Goal: Task Accomplishment & Management: Complete application form

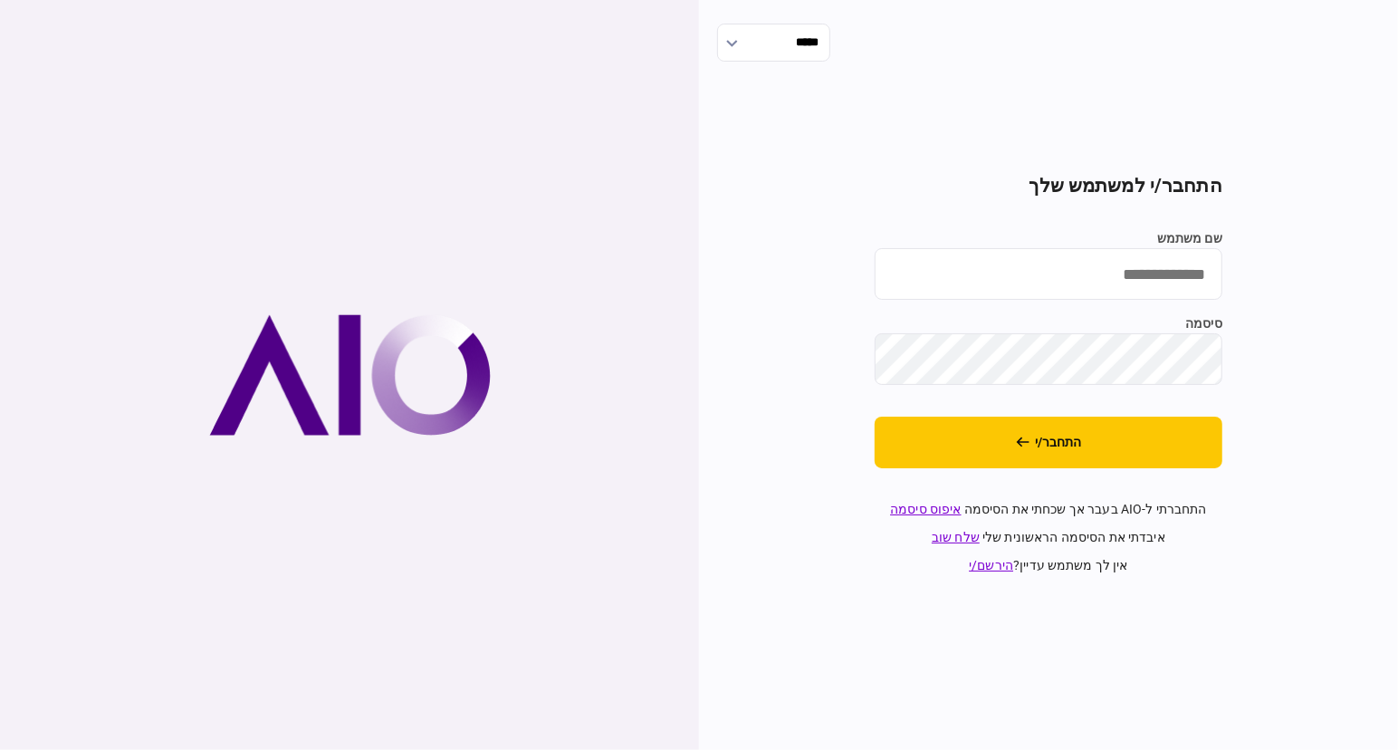
type input "**********"
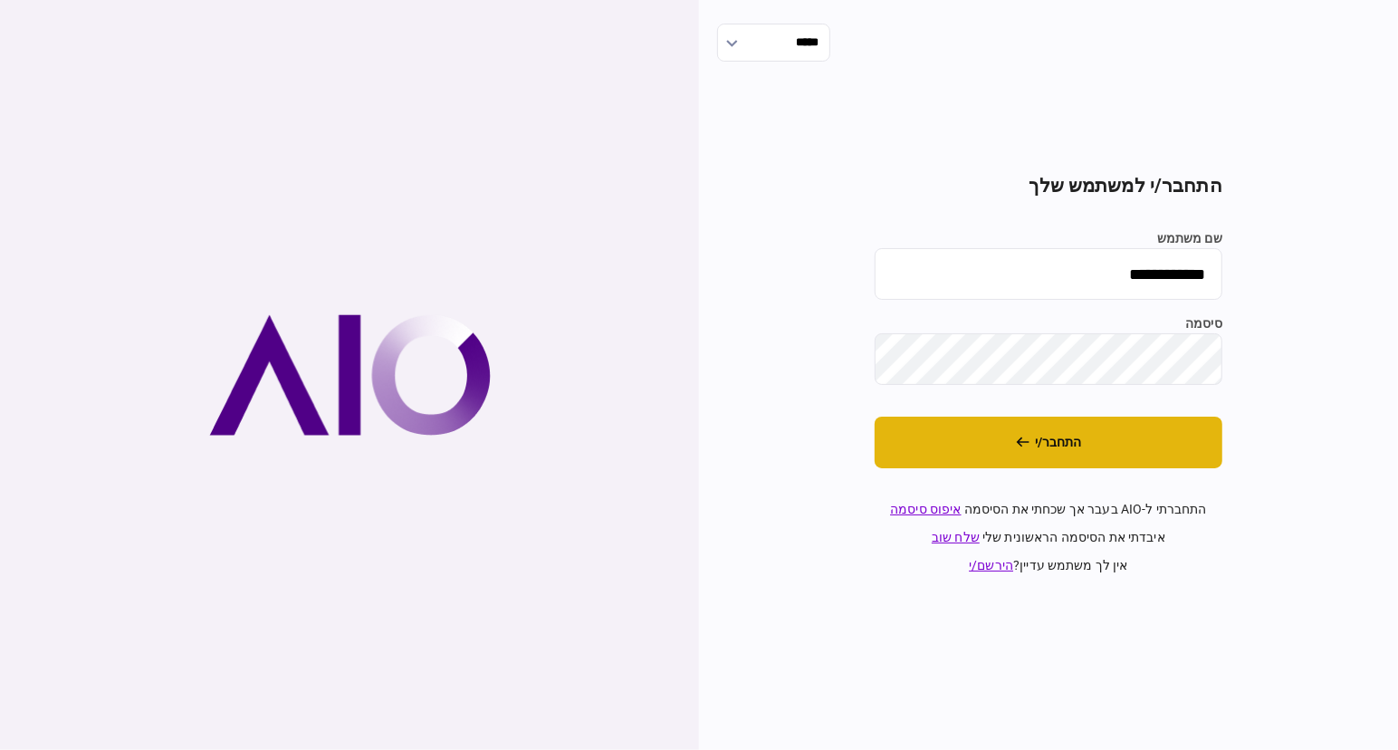
click at [1167, 429] on button "התחבר/י" at bounding box center [1049, 443] width 348 height 52
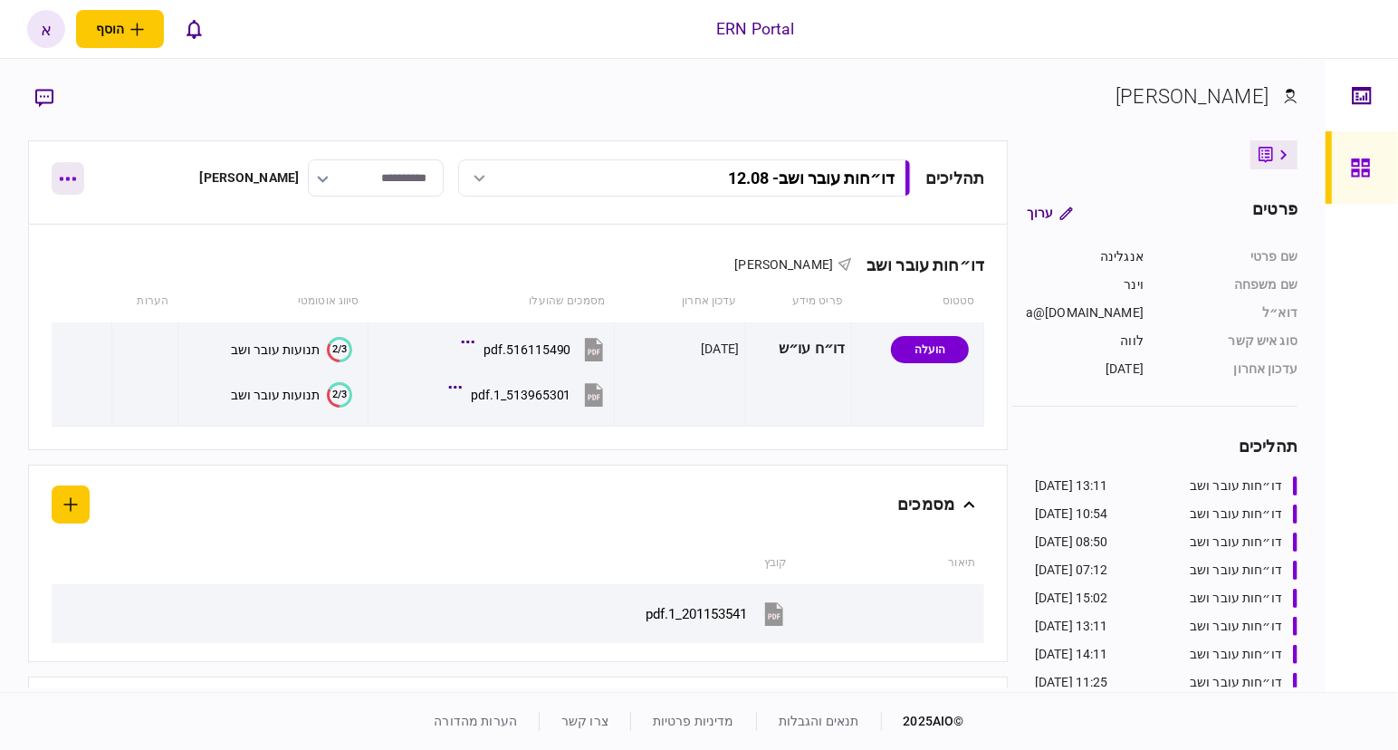
click at [66, 162] on button "button" at bounding box center [68, 178] width 33 height 33
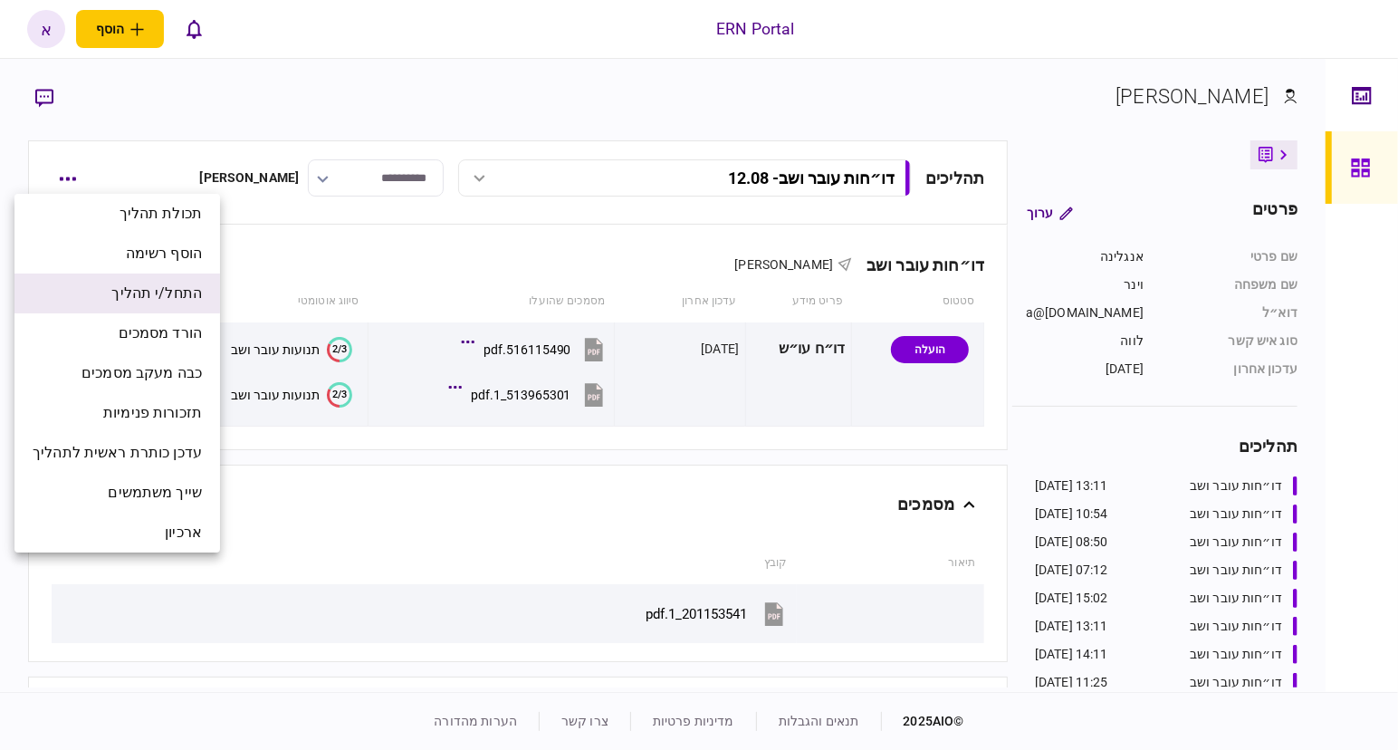
click at [199, 297] on span "התחל/י תהליך" at bounding box center [156, 294] width 91 height 22
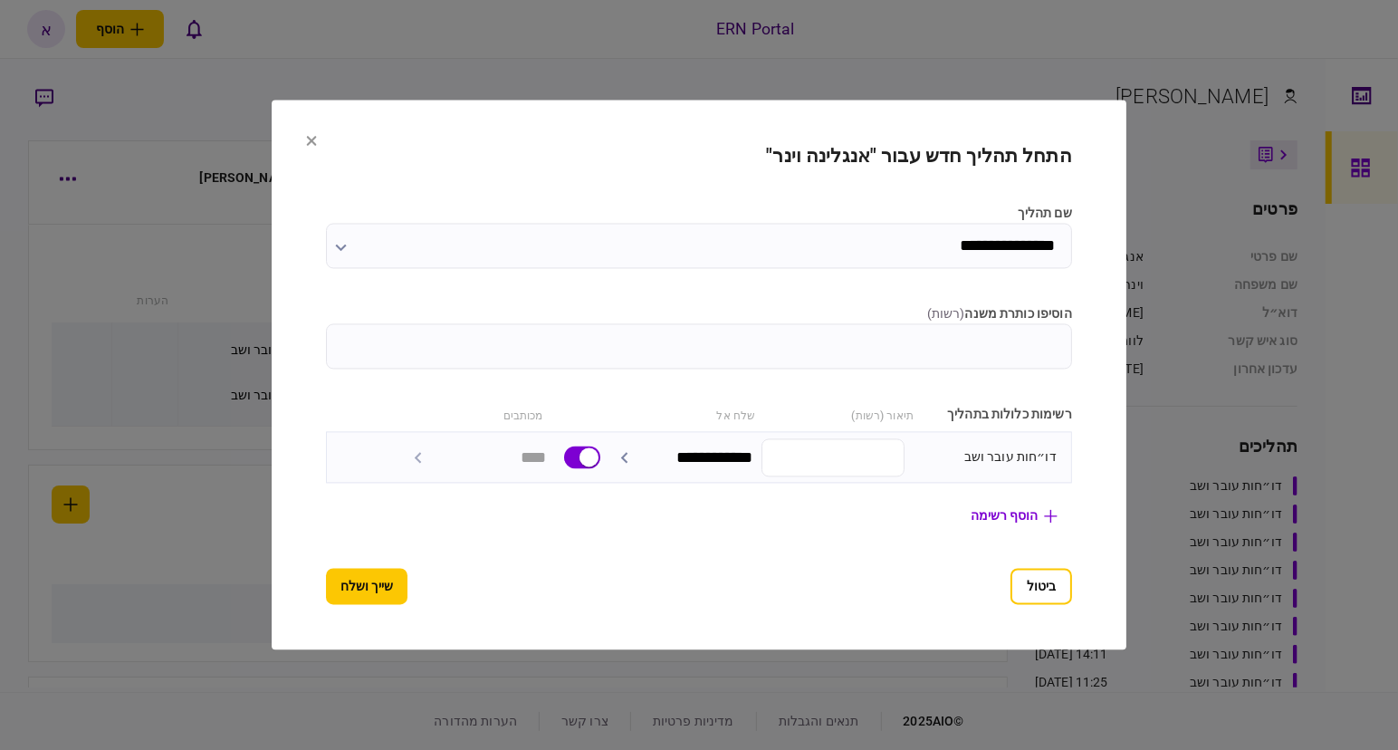
click at [765, 347] on input "הוסיפו כותרת משנה ( רשות )" at bounding box center [699, 346] width 746 height 45
type input "*****"
click at [326, 581] on button "שייך ושלח" at bounding box center [367, 587] width 82 height 36
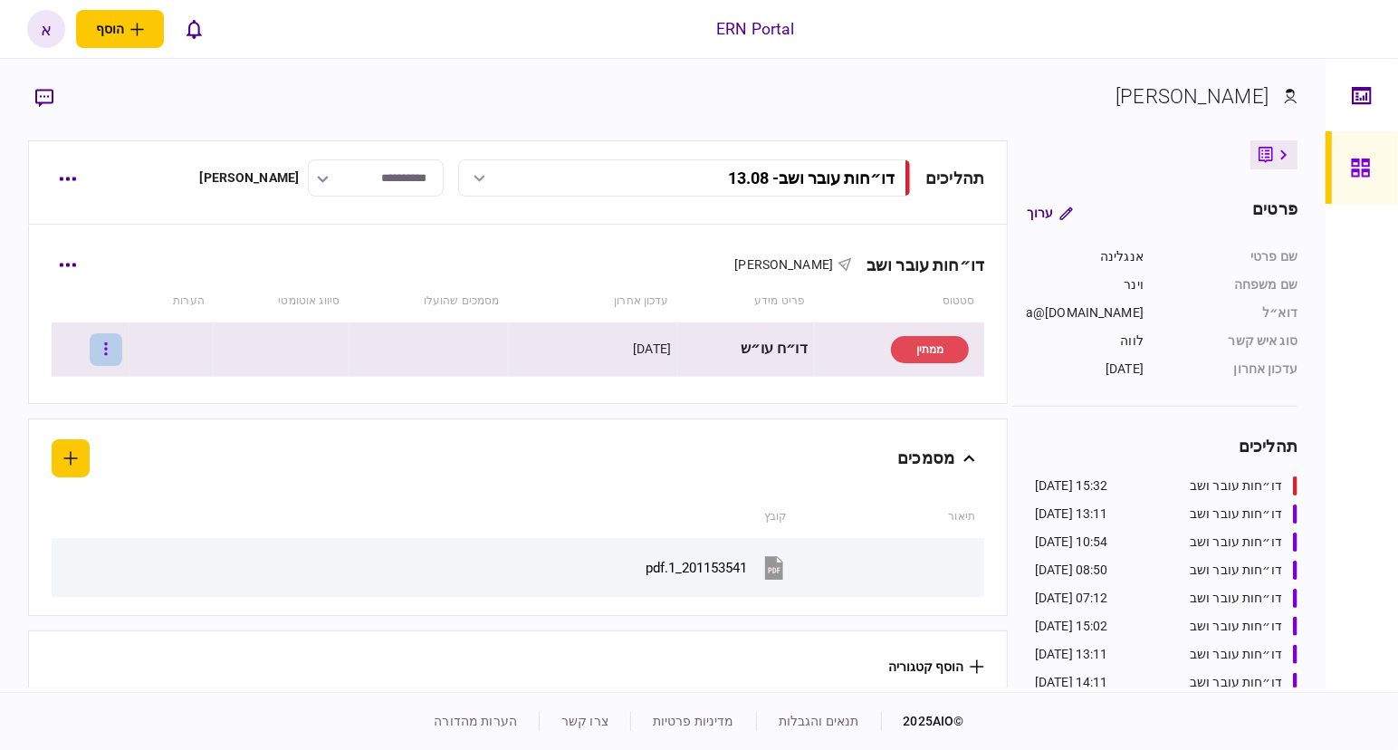
click at [108, 351] on icon "button" at bounding box center [106, 349] width 4 height 17
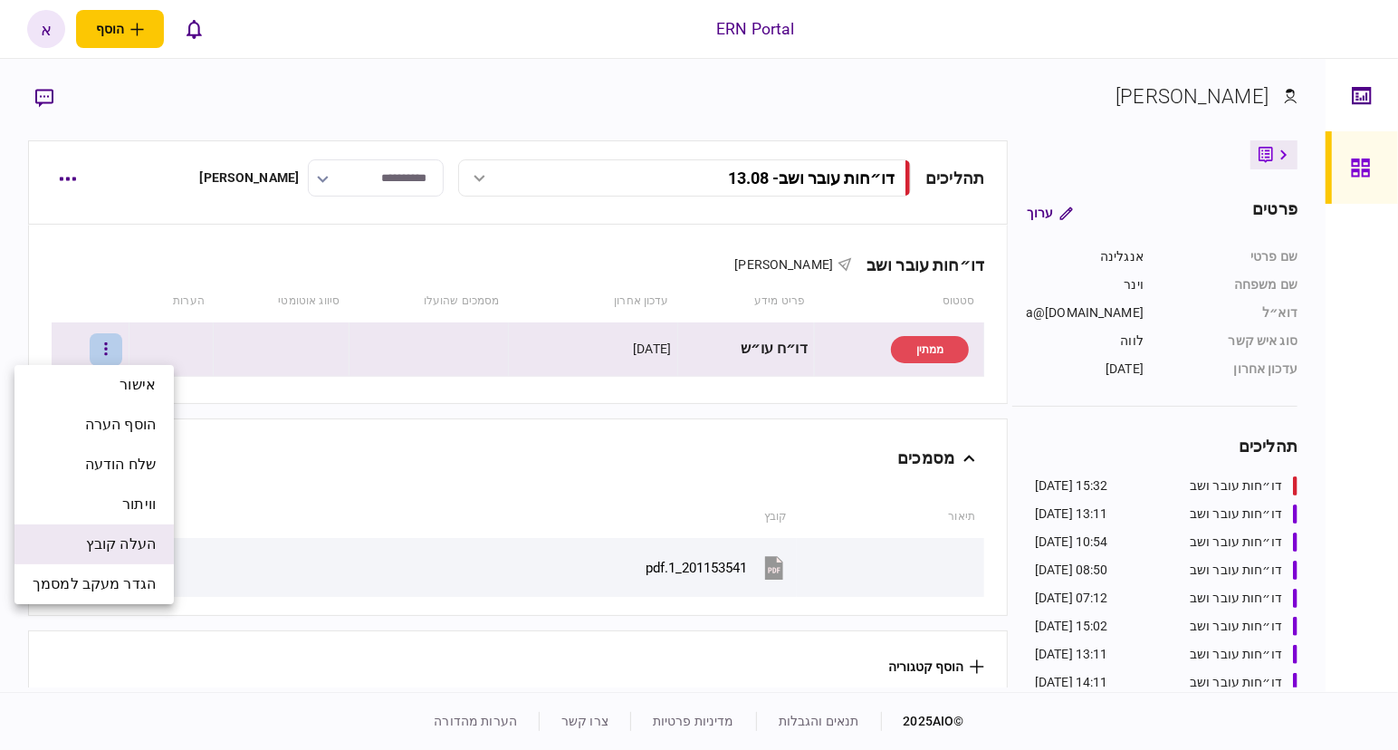
click at [130, 546] on span "העלה קובץ" at bounding box center [121, 544] width 70 height 22
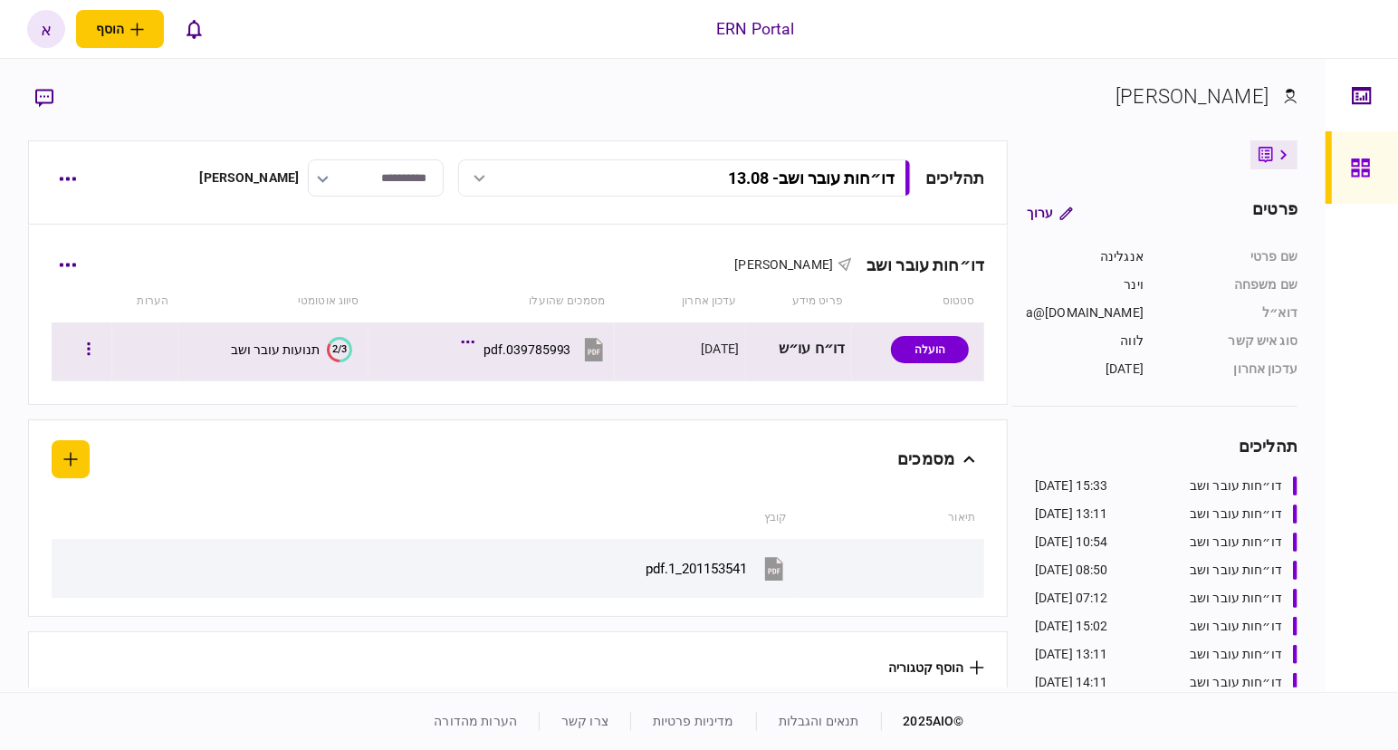
click at [303, 351] on div "תנועות עובר ושב" at bounding box center [275, 349] width 89 height 14
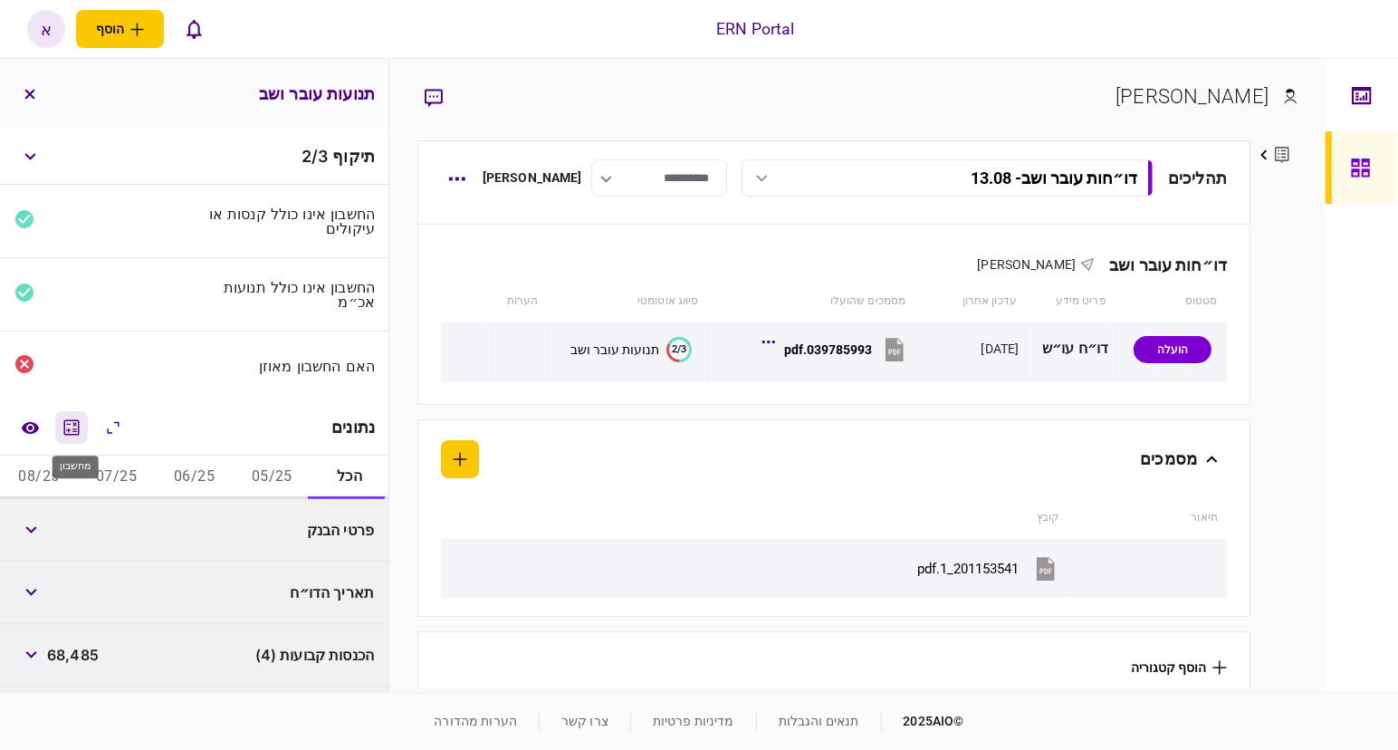
click at [72, 433] on icon "מחשבון" at bounding box center [72, 428] width 22 height 22
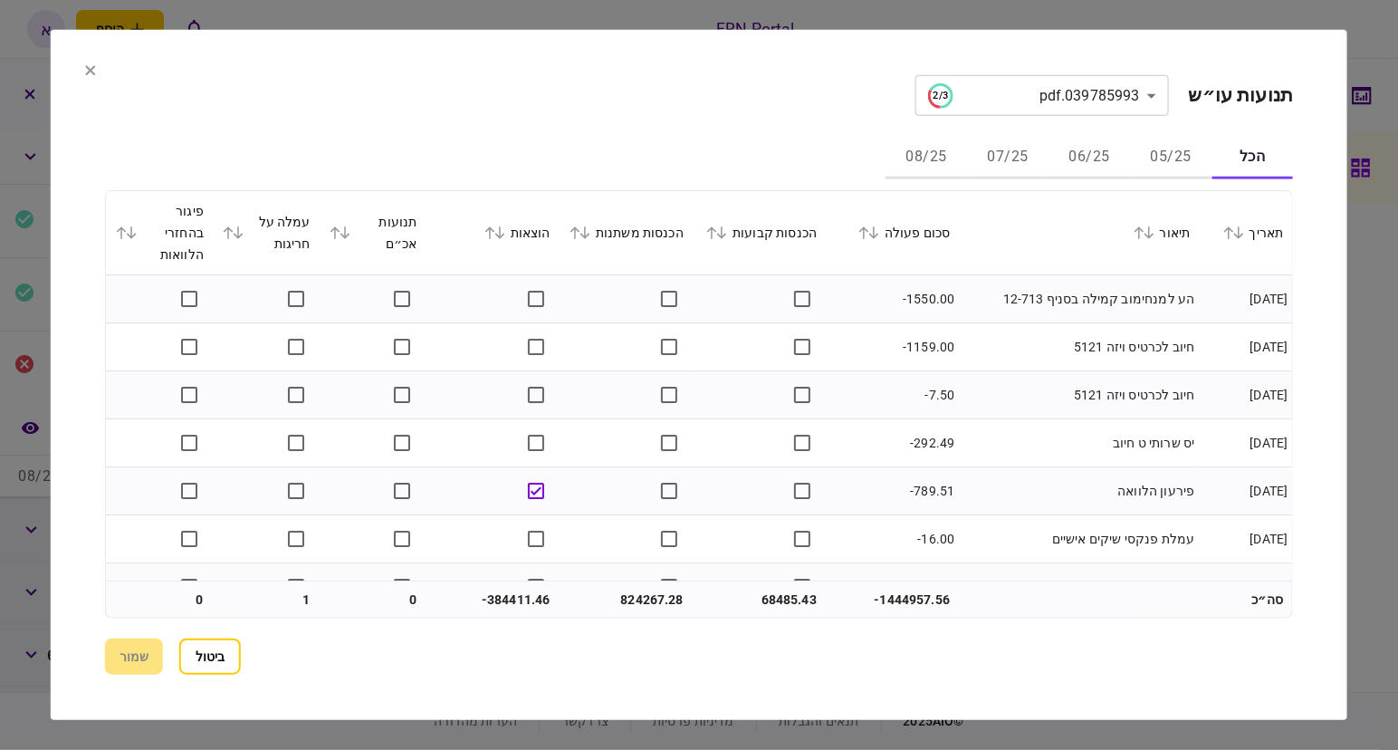
click at [1191, 159] on button "05/25" at bounding box center [1171, 157] width 82 height 43
click at [715, 229] on button at bounding box center [718, 232] width 25 height 11
click at [578, 240] on div "הכנסות משתנות" at bounding box center [625, 233] width 115 height 22
click at [580, 230] on icon at bounding box center [575, 232] width 10 height 13
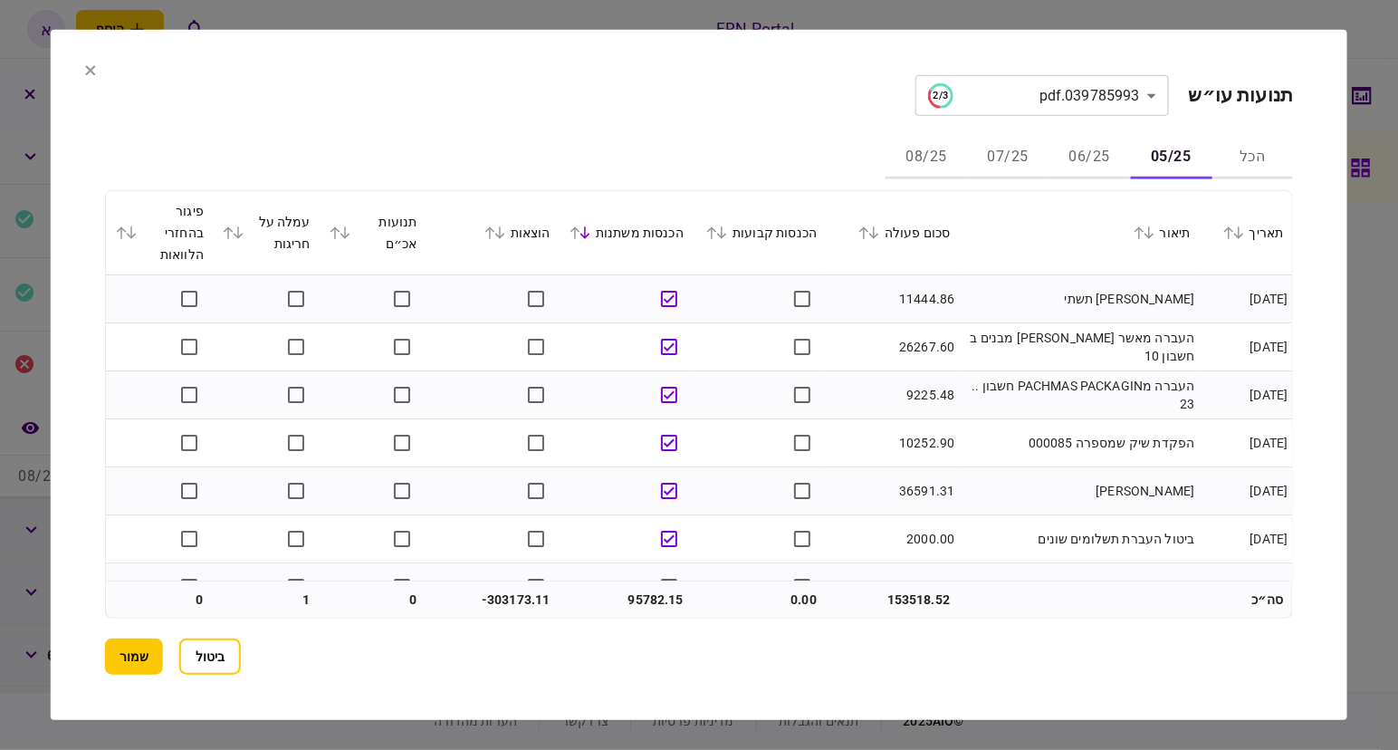
click at [489, 225] on th "הוצאות" at bounding box center [492, 233] width 133 height 84
click at [494, 229] on icon at bounding box center [490, 232] width 11 height 13
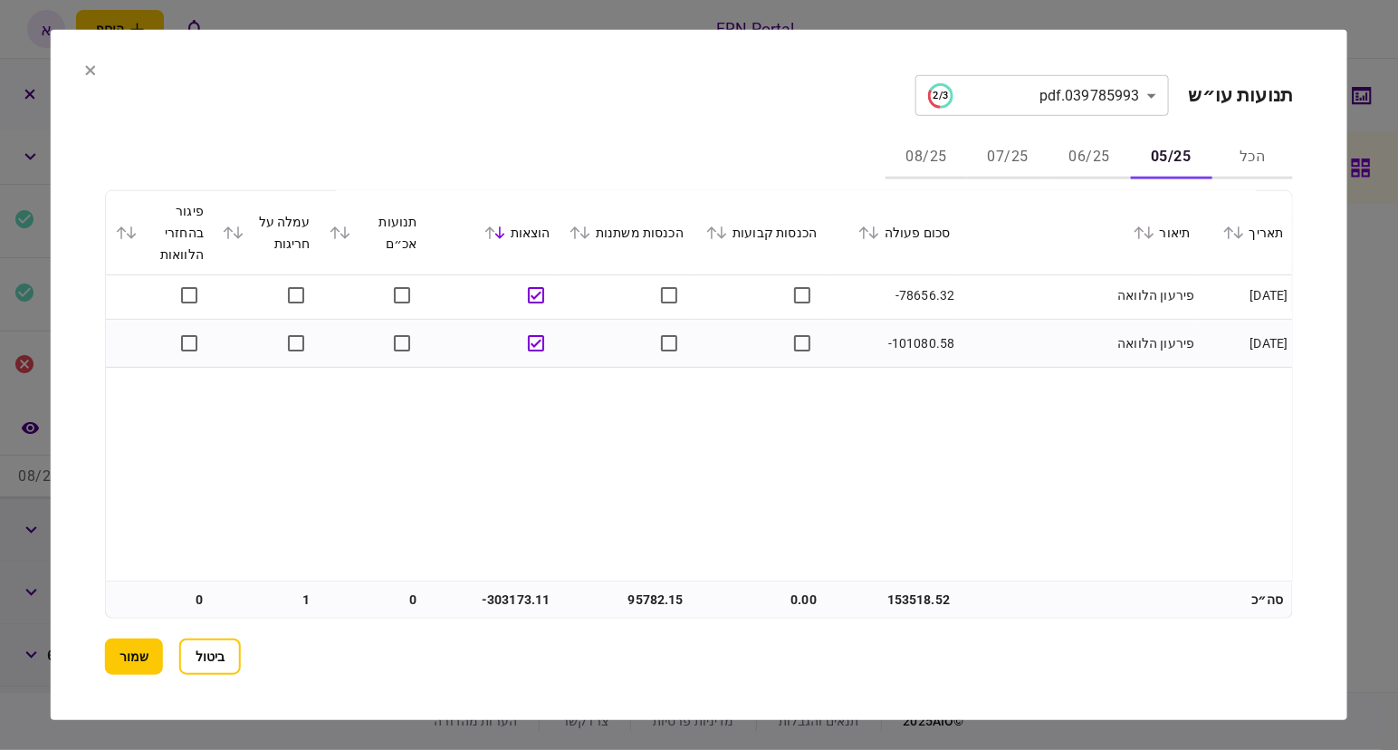
scroll to position [113, 0]
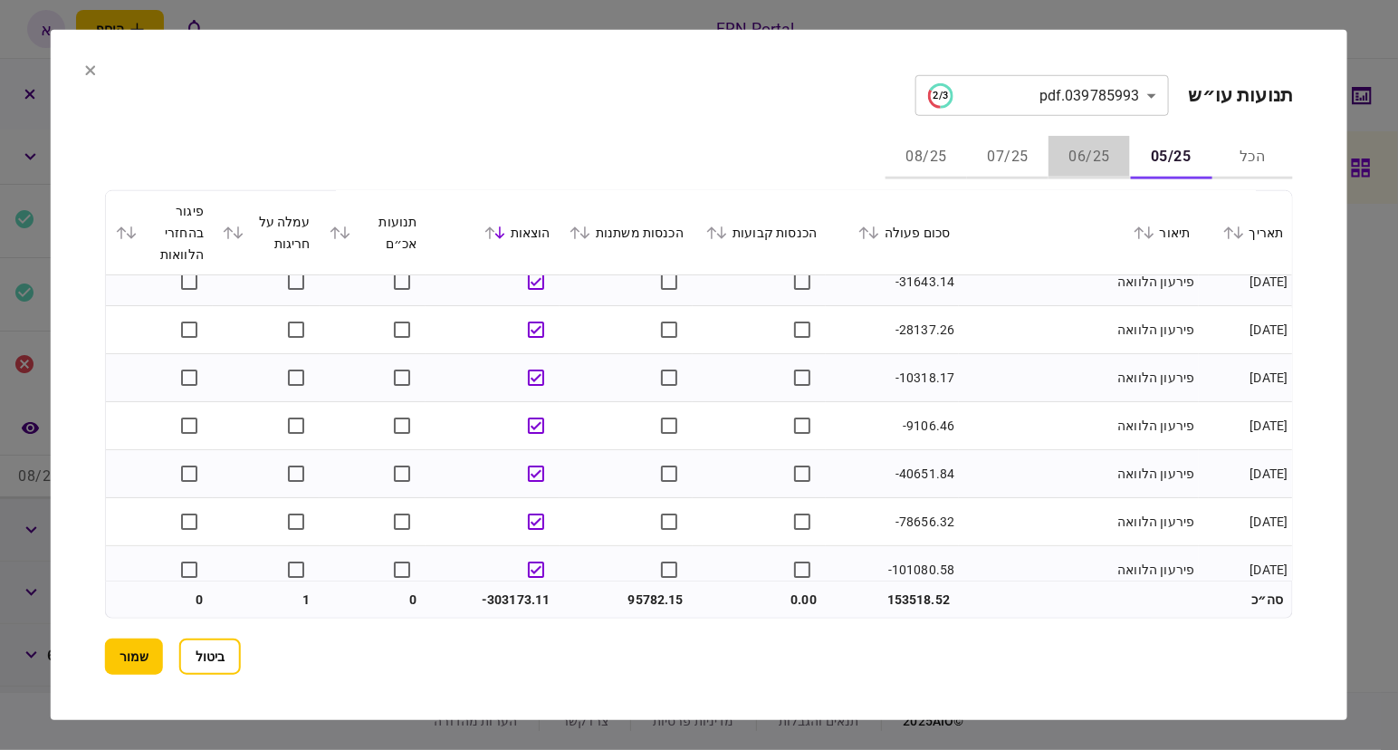
click at [1100, 153] on button "06/25" at bounding box center [1090, 157] width 82 height 43
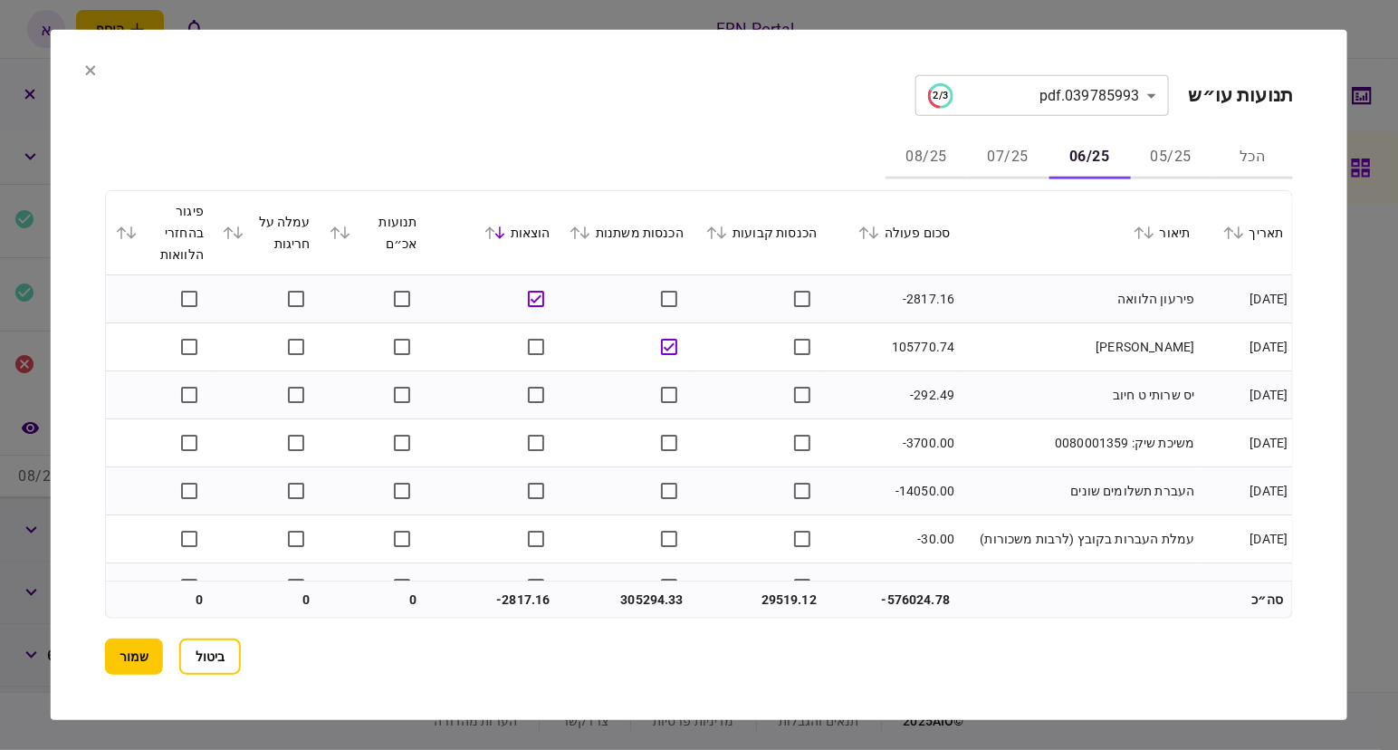
click at [717, 234] on icon at bounding box center [711, 232] width 11 height 13
click at [581, 235] on icon at bounding box center [575, 232] width 11 height 13
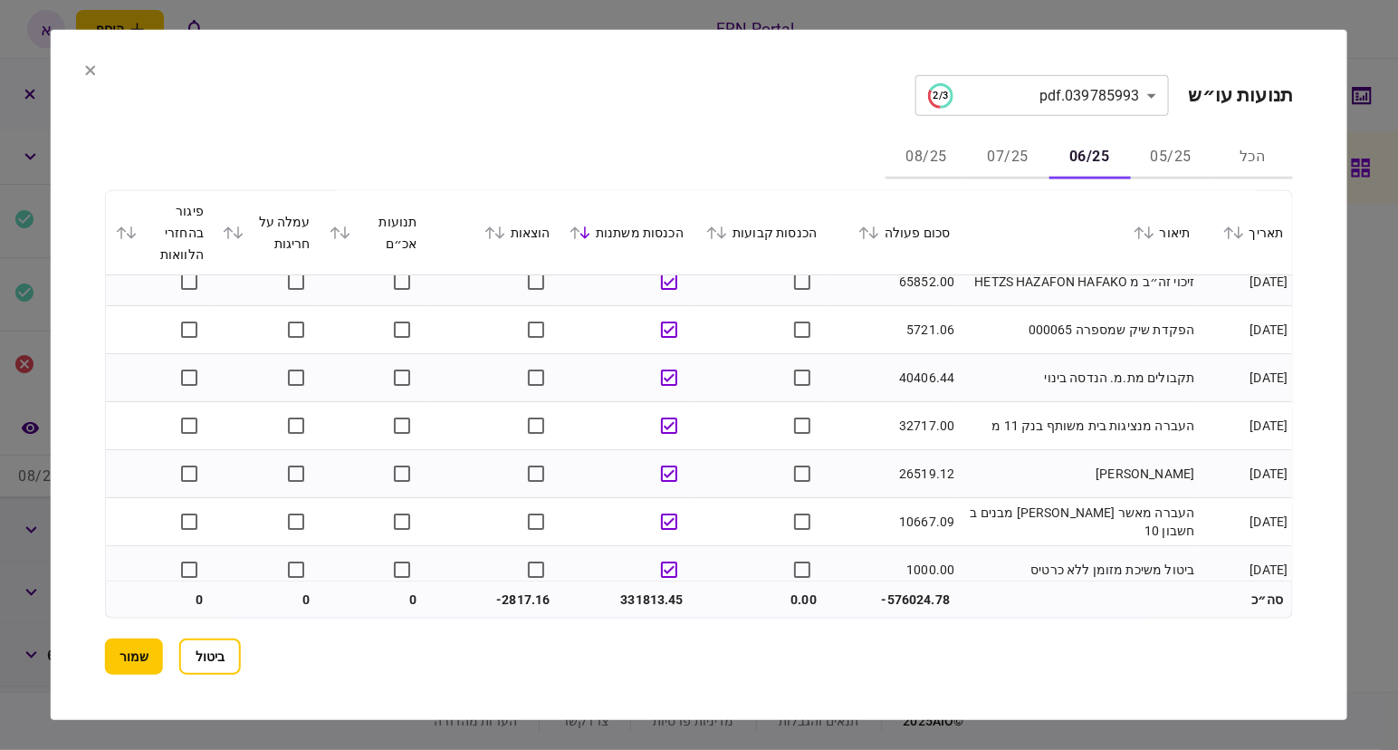
scroll to position [226, 0]
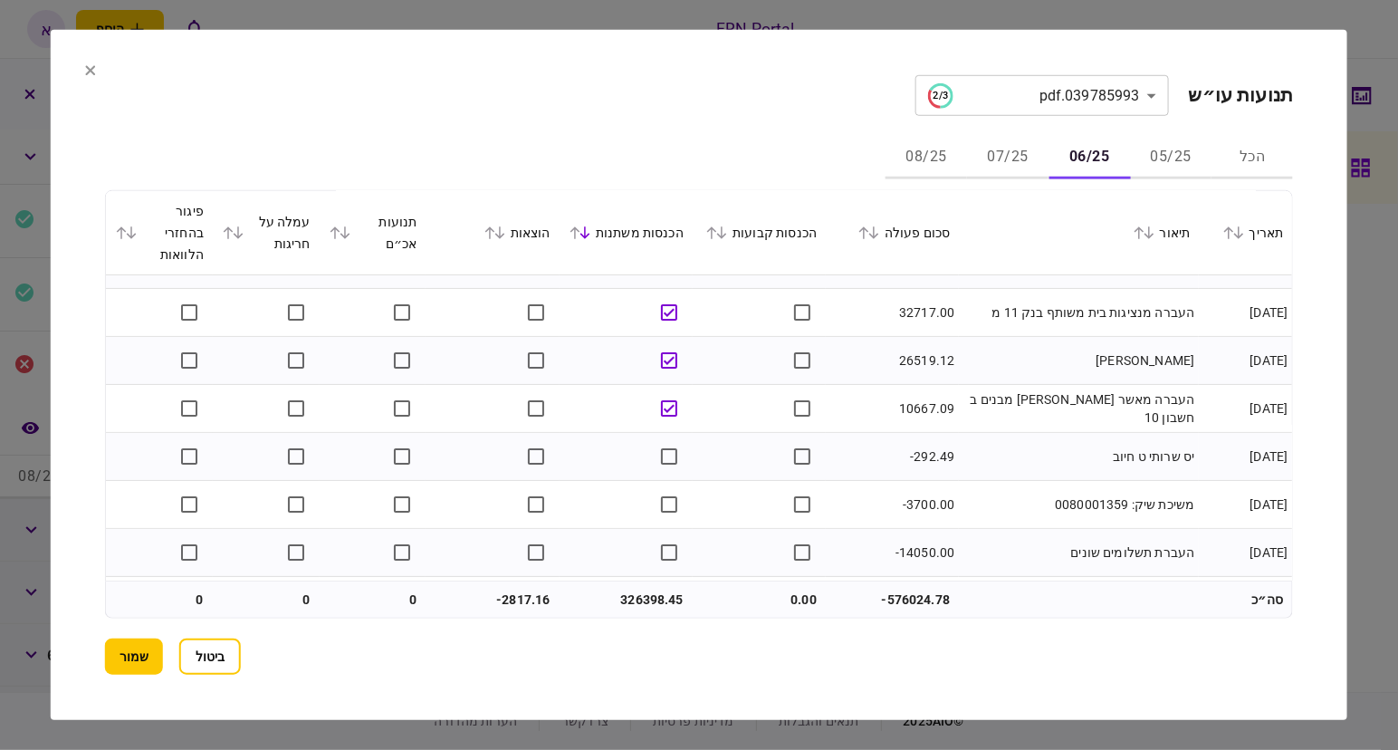
click at [495, 231] on icon at bounding box center [490, 232] width 11 height 13
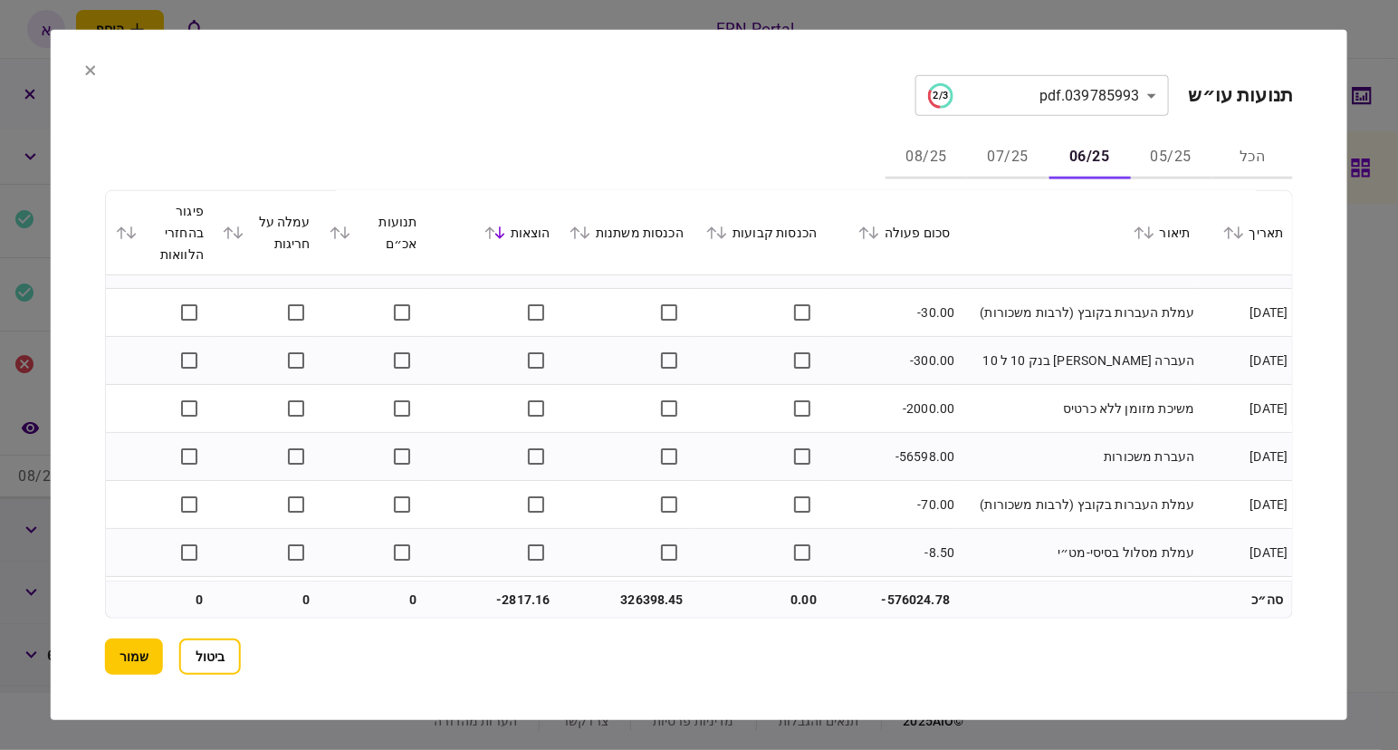
click at [495, 231] on icon at bounding box center [490, 232] width 11 height 13
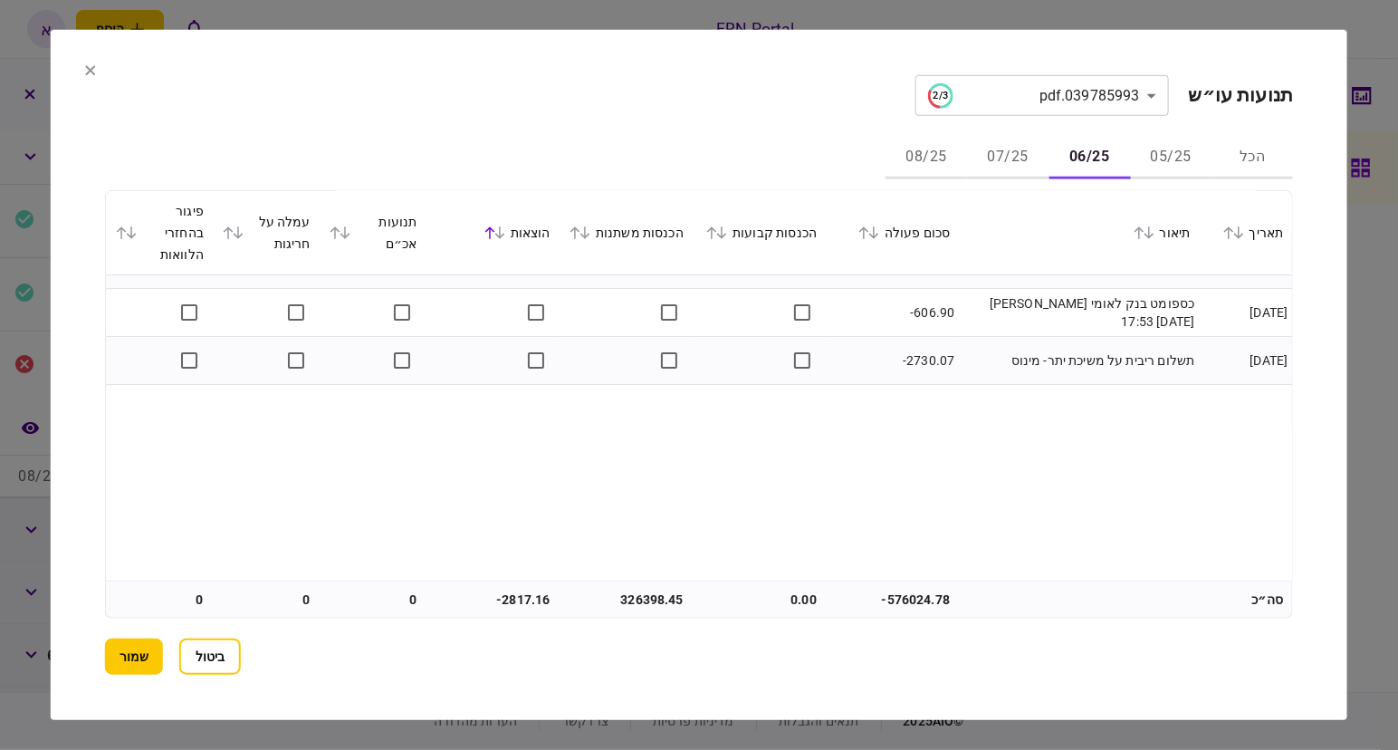
scroll to position [0, 0]
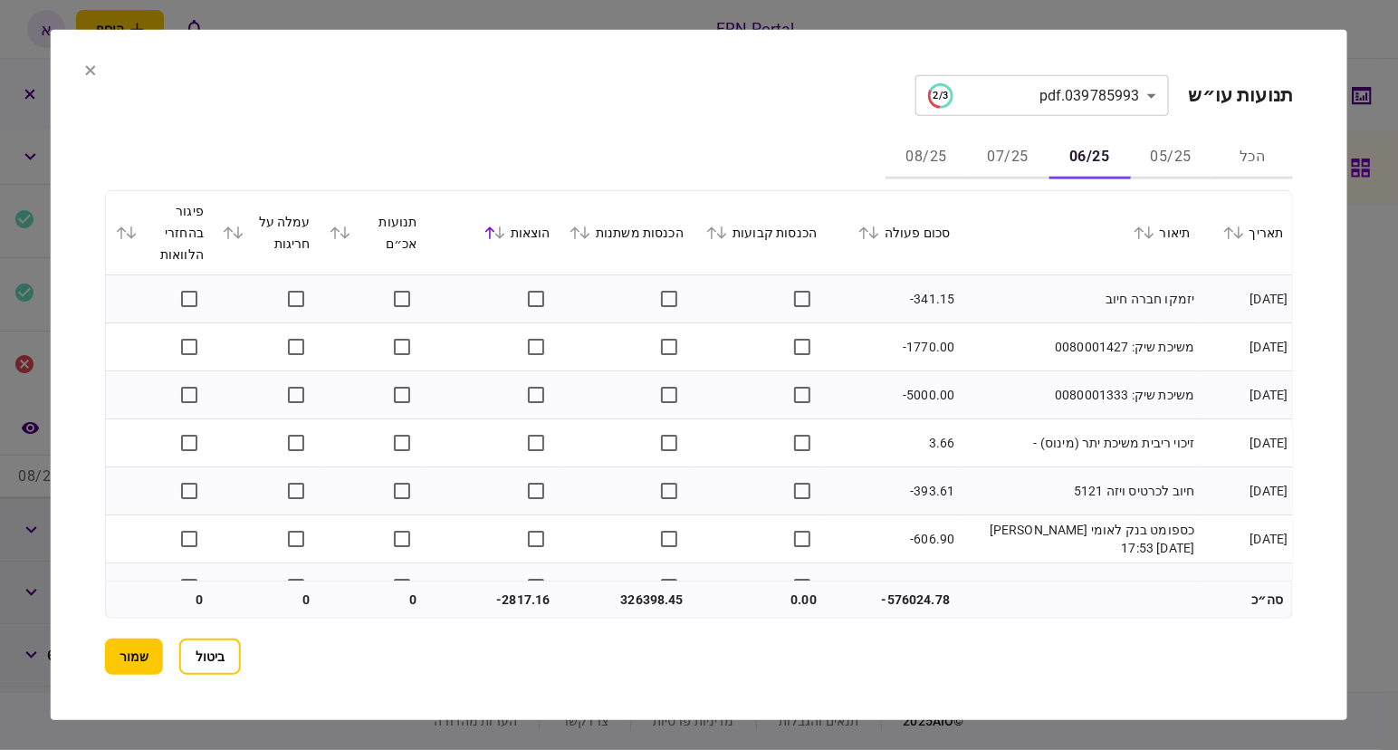
click at [506, 217] on th "הוצאות" at bounding box center [492, 233] width 133 height 84
click at [505, 228] on icon at bounding box center [500, 232] width 11 height 13
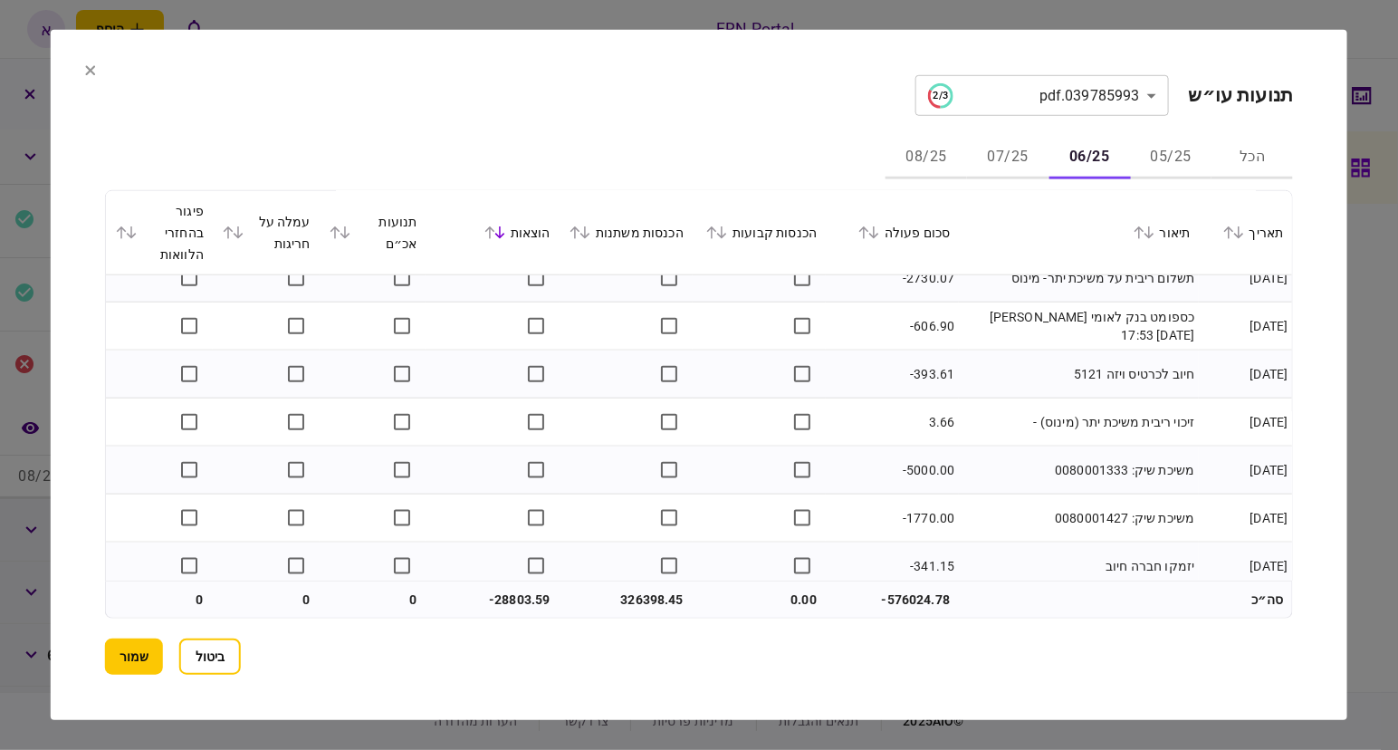
scroll to position [6460, 0]
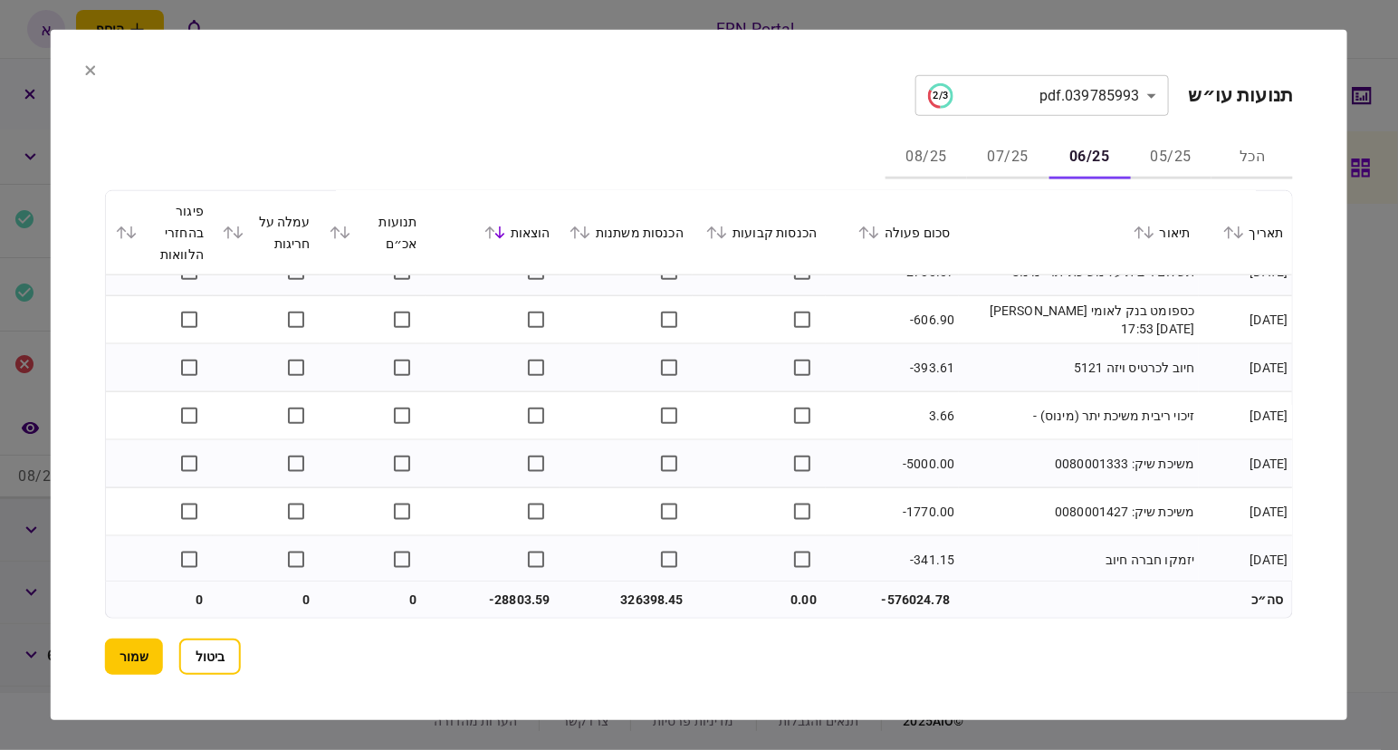
click at [494, 240] on div "הוצאות" at bounding box center [492, 233] width 115 height 22
click at [494, 239] on div "הוצאות" at bounding box center [492, 233] width 115 height 22
click at [495, 231] on icon at bounding box center [490, 232] width 10 height 13
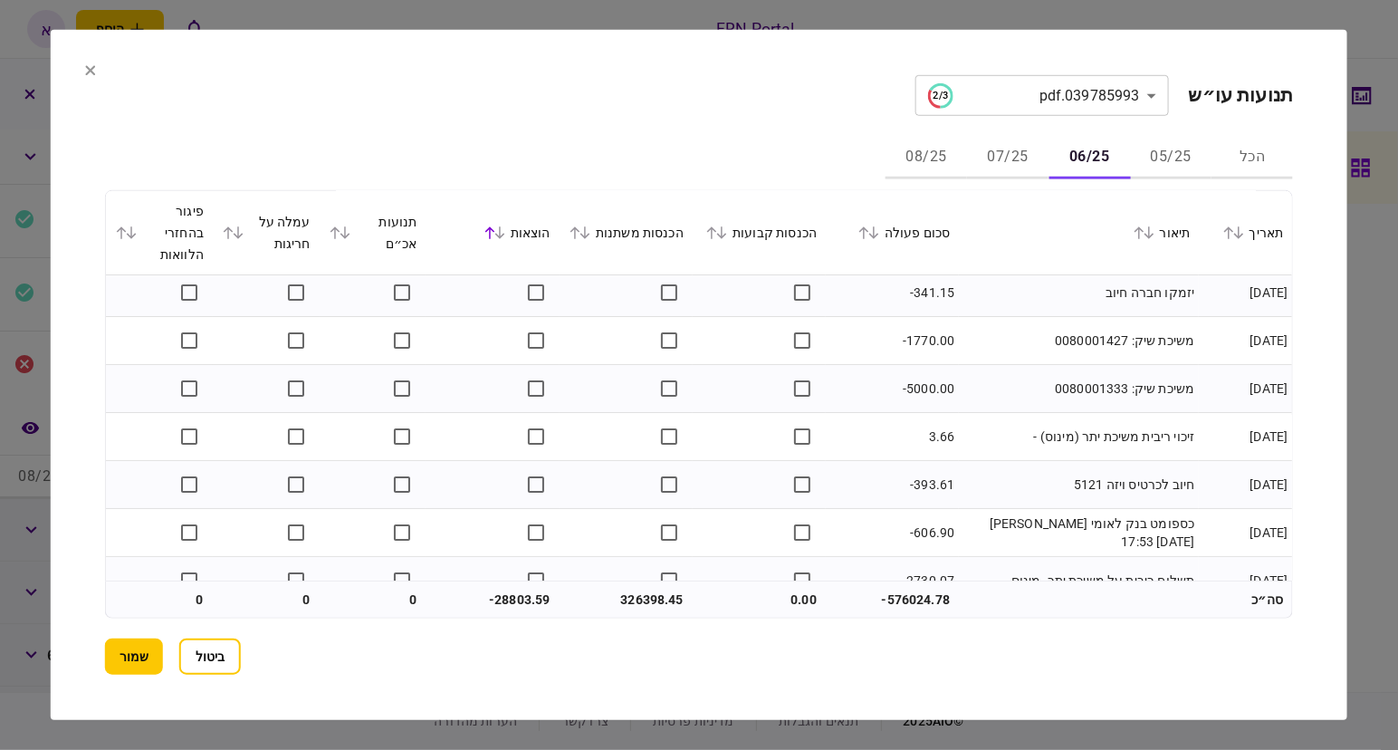
scroll to position [0, 0]
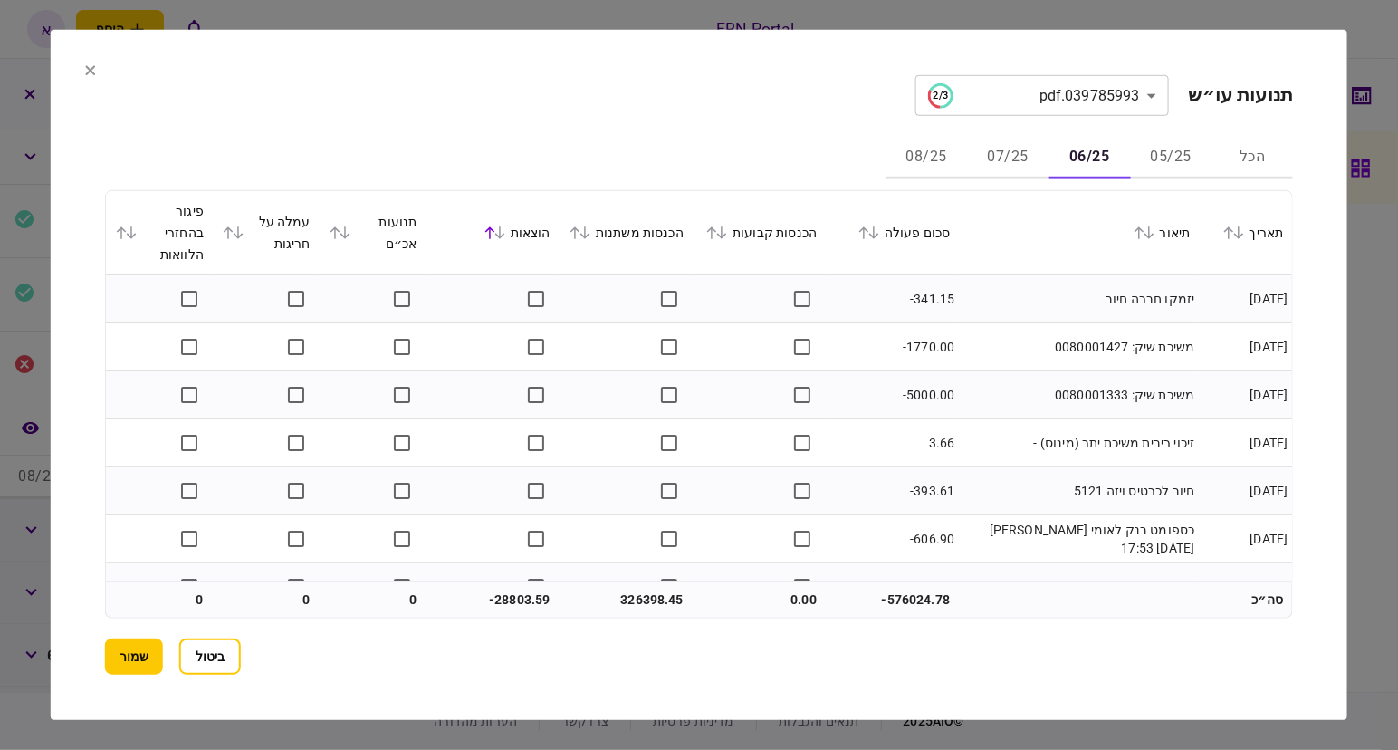
click at [503, 235] on icon at bounding box center [500, 232] width 10 height 13
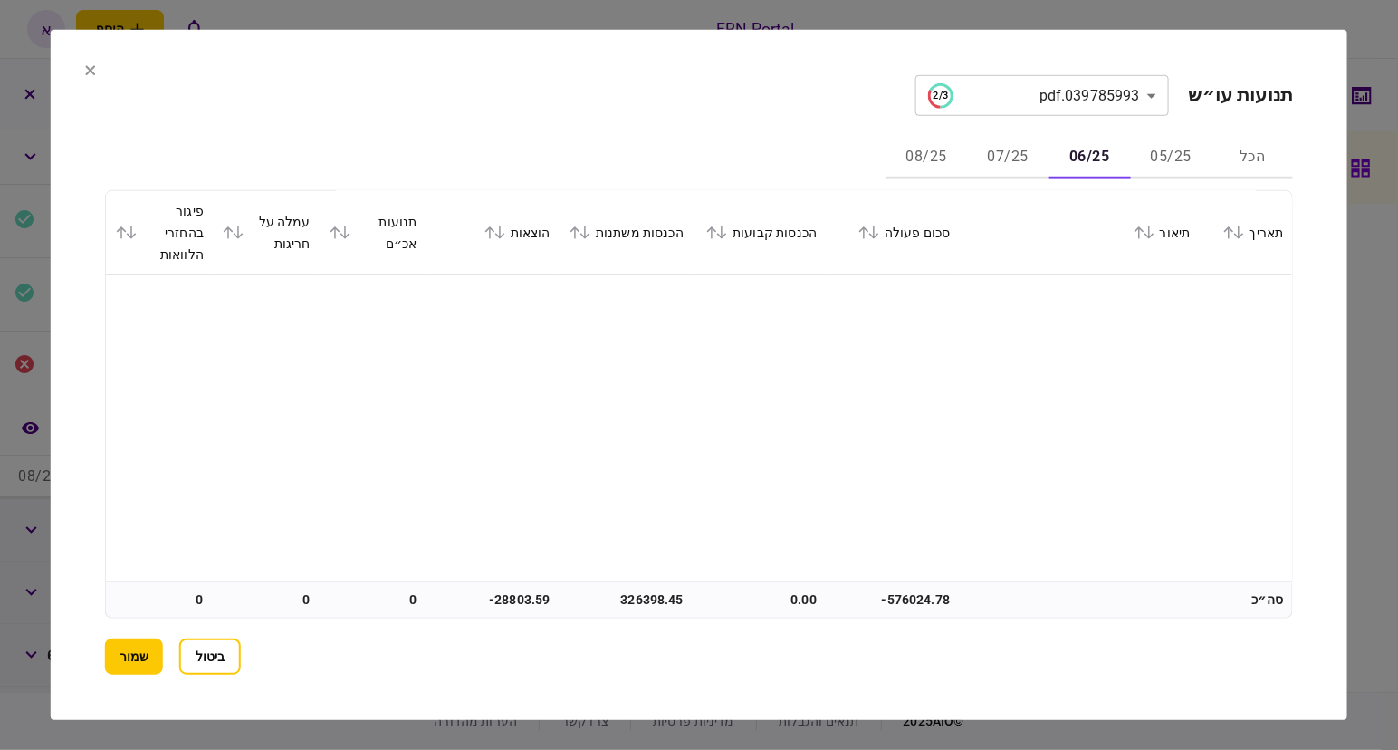
scroll to position [1359, 0]
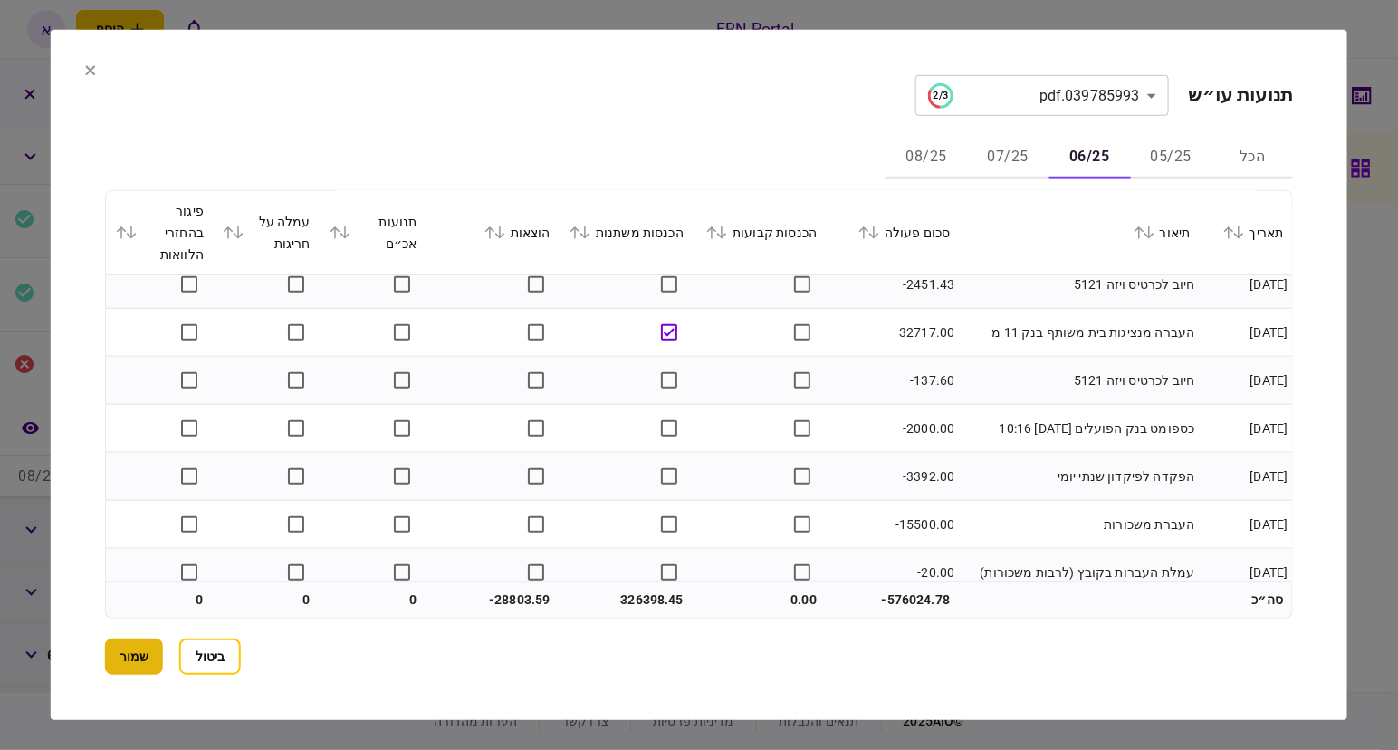
click at [136, 658] on button "שמור" at bounding box center [134, 657] width 58 height 36
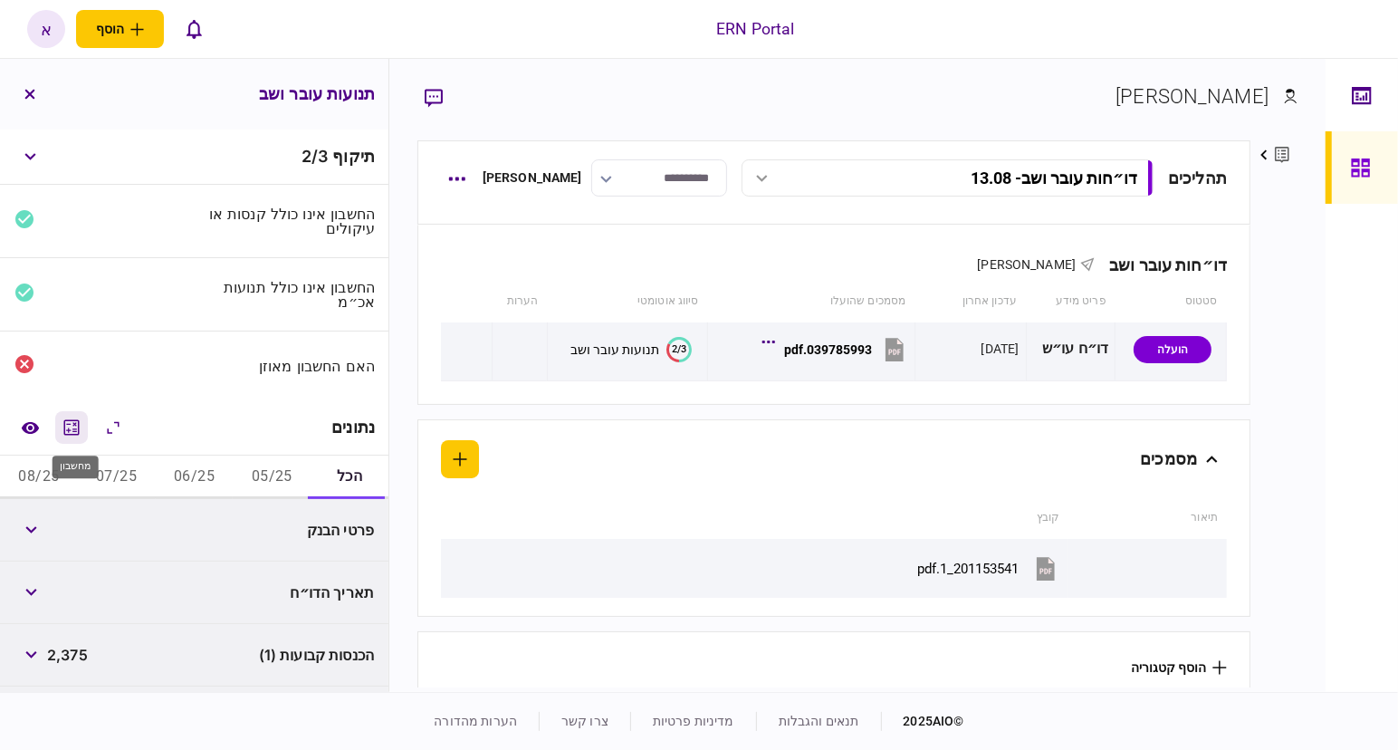
click at [75, 423] on icon "מחשבון" at bounding box center [72, 428] width 22 height 22
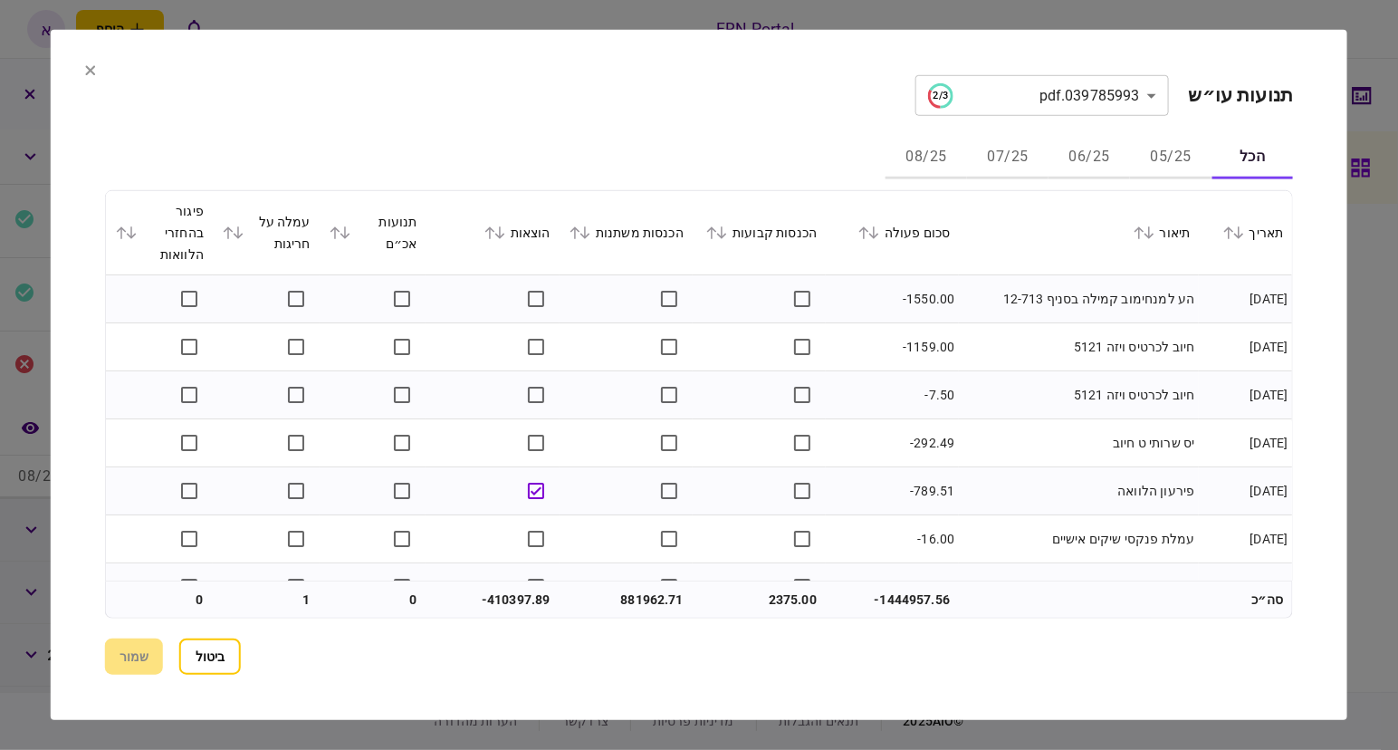
click at [1012, 155] on button "07/25" at bounding box center [1008, 157] width 82 height 43
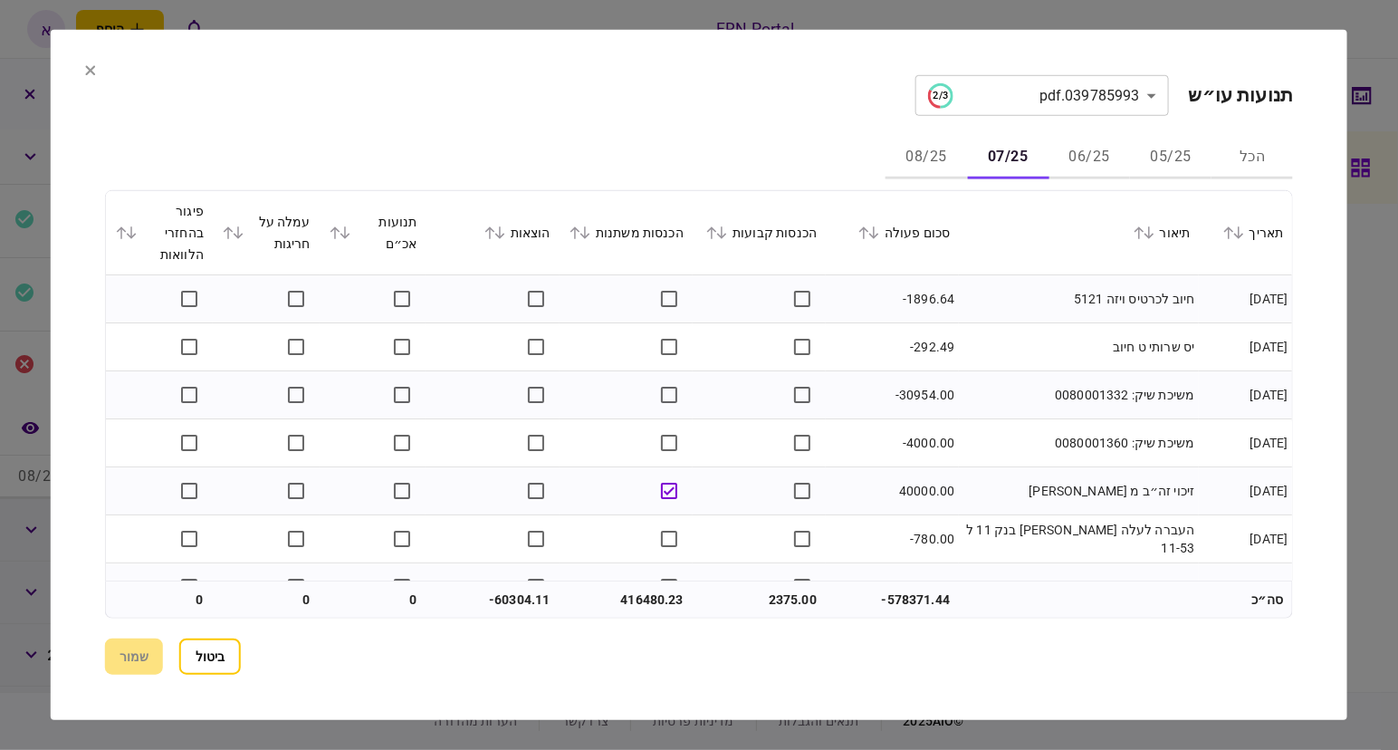
click at [717, 232] on icon at bounding box center [712, 232] width 10 height 13
click at [577, 234] on icon at bounding box center [575, 232] width 11 height 13
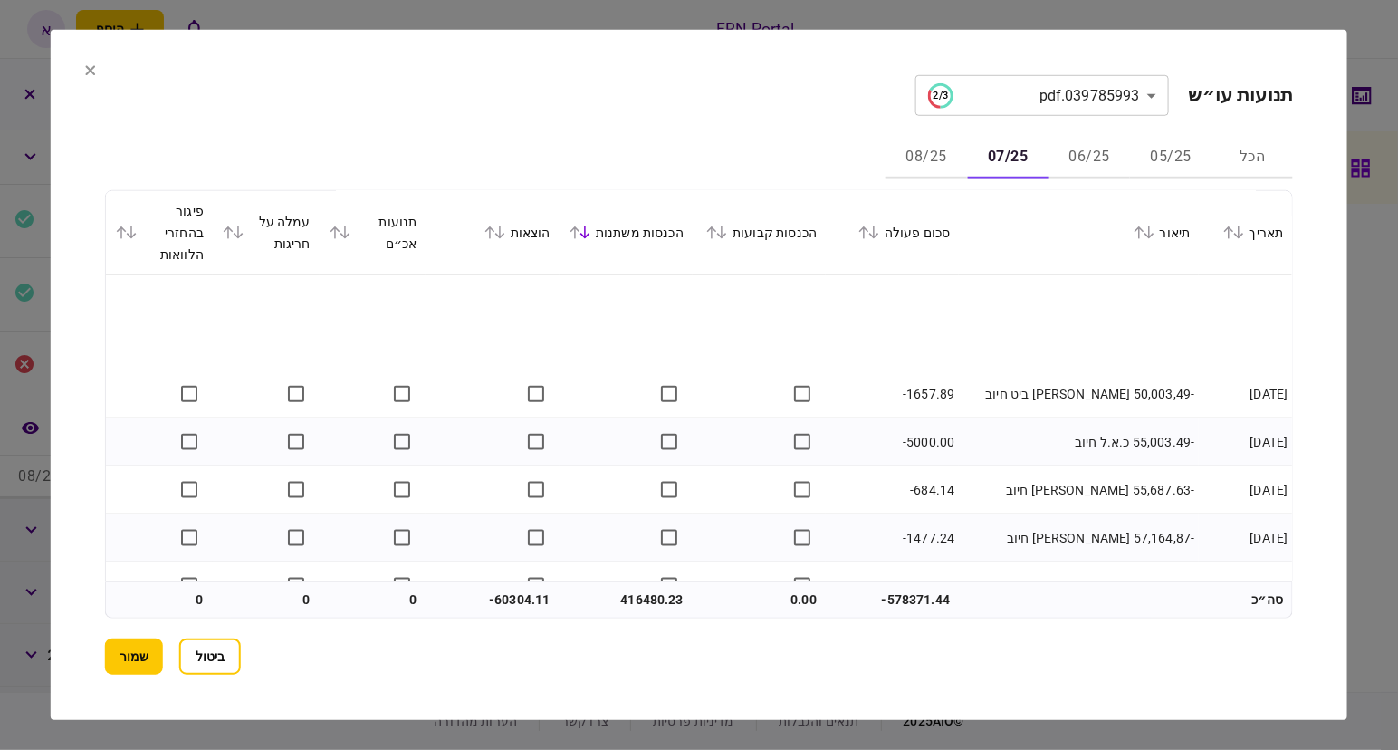
scroll to position [1698, 0]
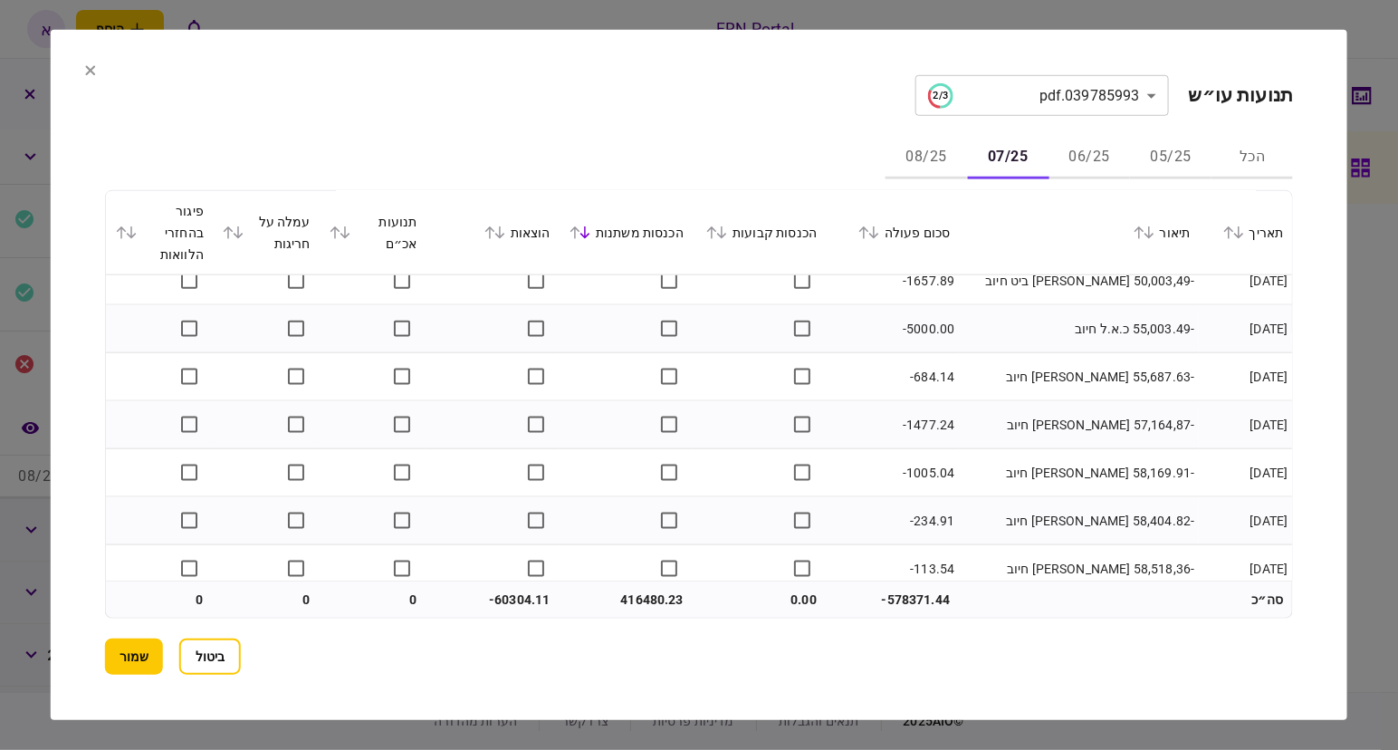
click at [1206, 716] on section "**********" at bounding box center [699, 375] width 1297 height 690
click at [86, 660] on section "**********" at bounding box center [699, 375] width 1297 height 690
click at [117, 650] on button "שמור" at bounding box center [134, 657] width 58 height 36
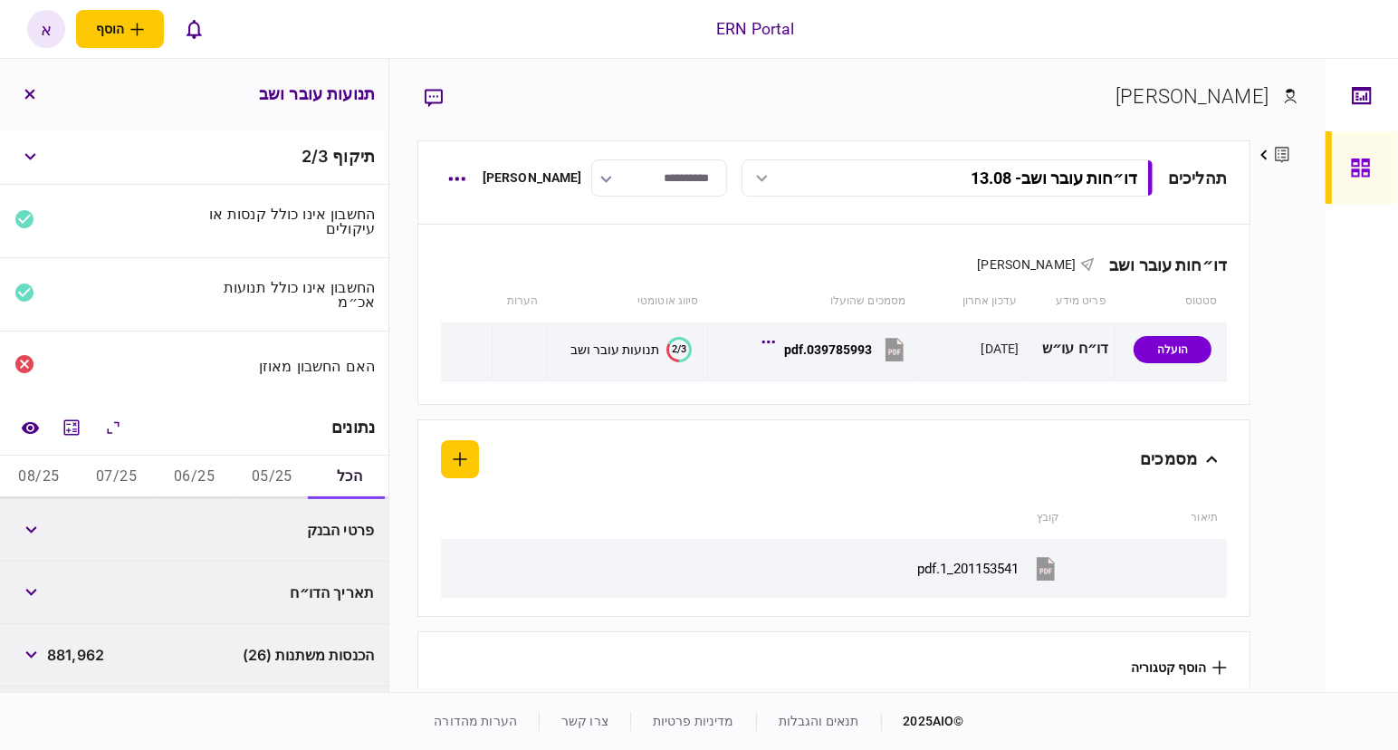
click at [283, 476] on button "05/25" at bounding box center [272, 477] width 78 height 43
click at [32, 533] on button "button" at bounding box center [30, 530] width 33 height 33
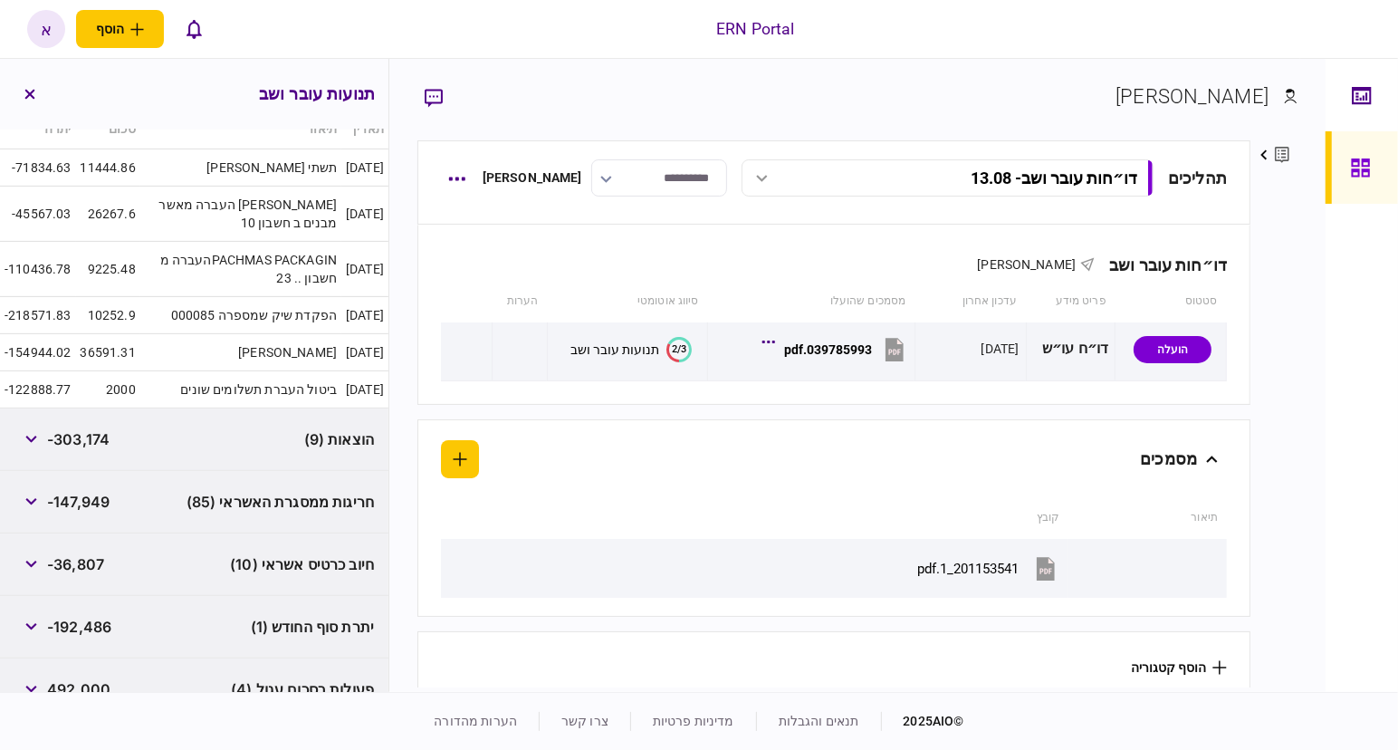
scroll to position [0, 0]
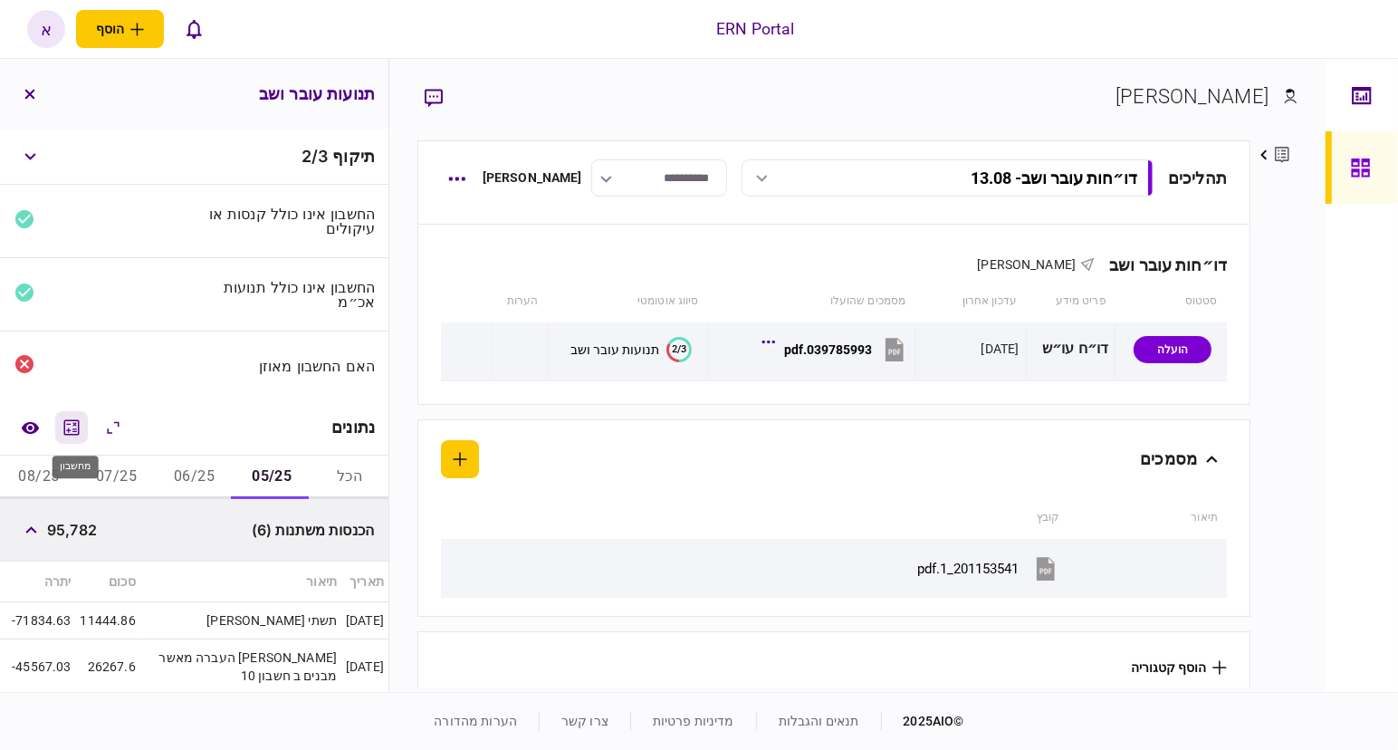
click at [76, 425] on icon "מחשבון" at bounding box center [72, 428] width 22 height 22
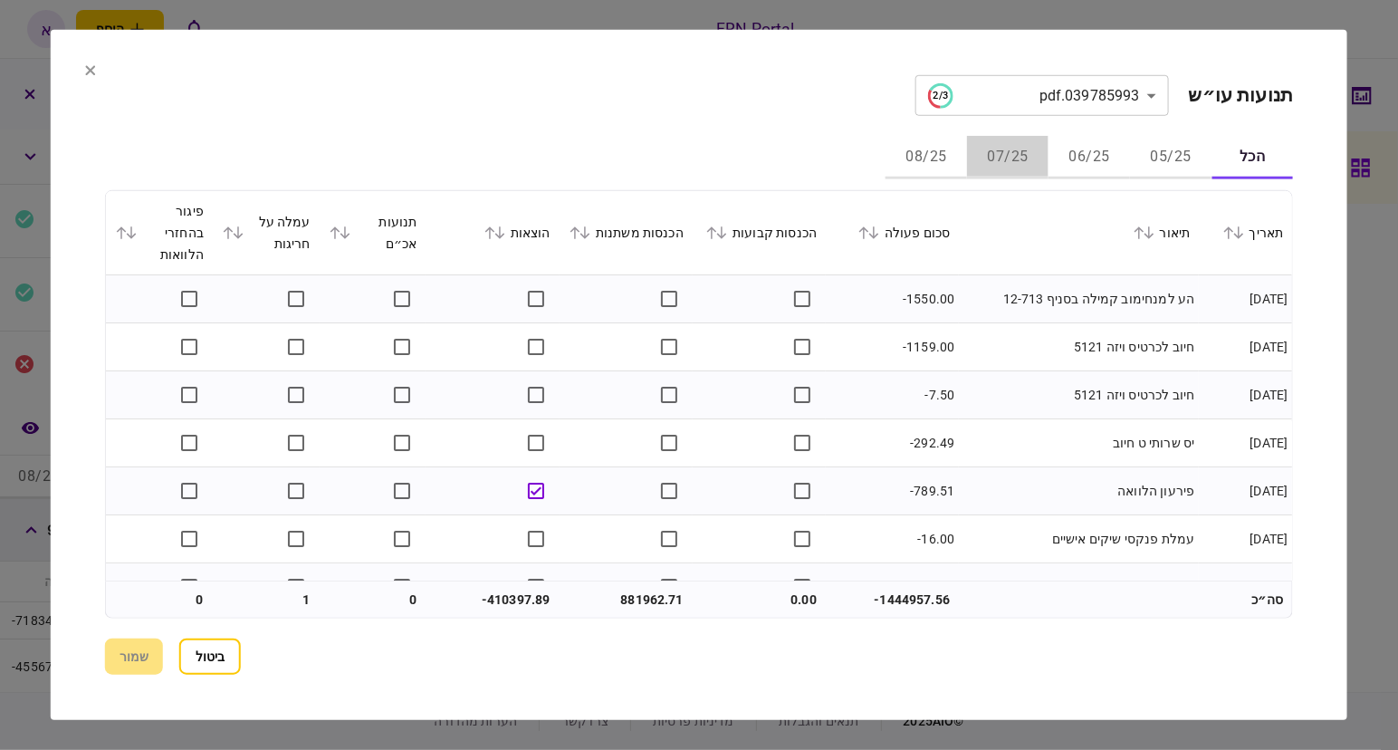
click at [1019, 154] on button "07/25" at bounding box center [1008, 157] width 82 height 43
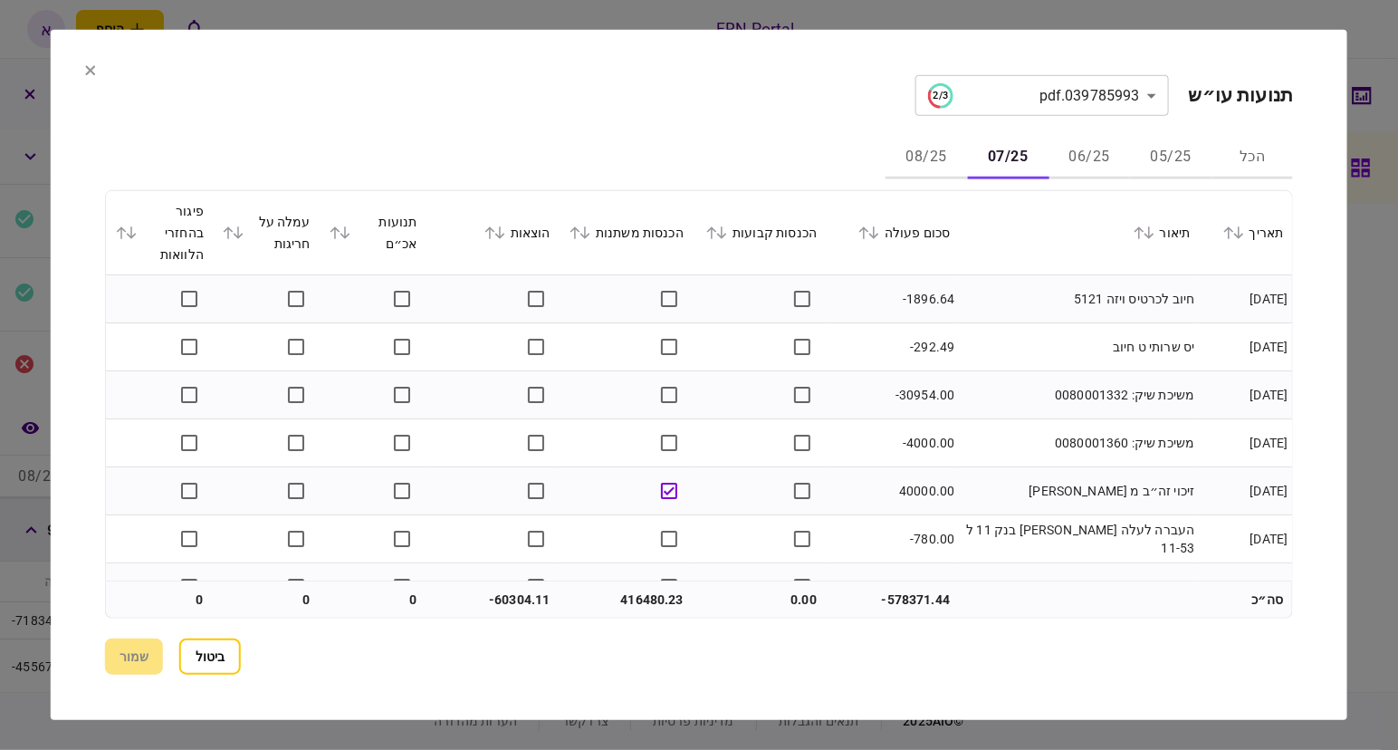
click at [495, 229] on icon at bounding box center [490, 232] width 10 height 13
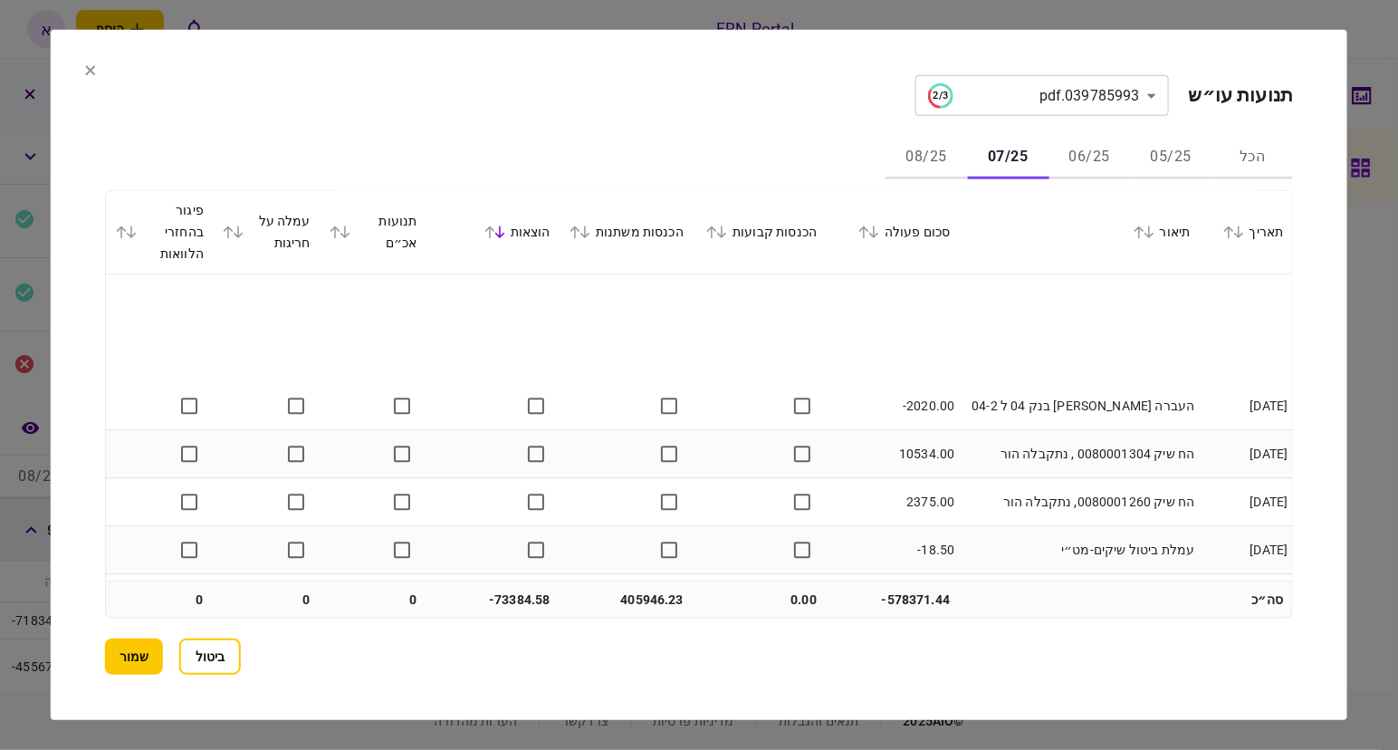
scroll to position [3510, 0]
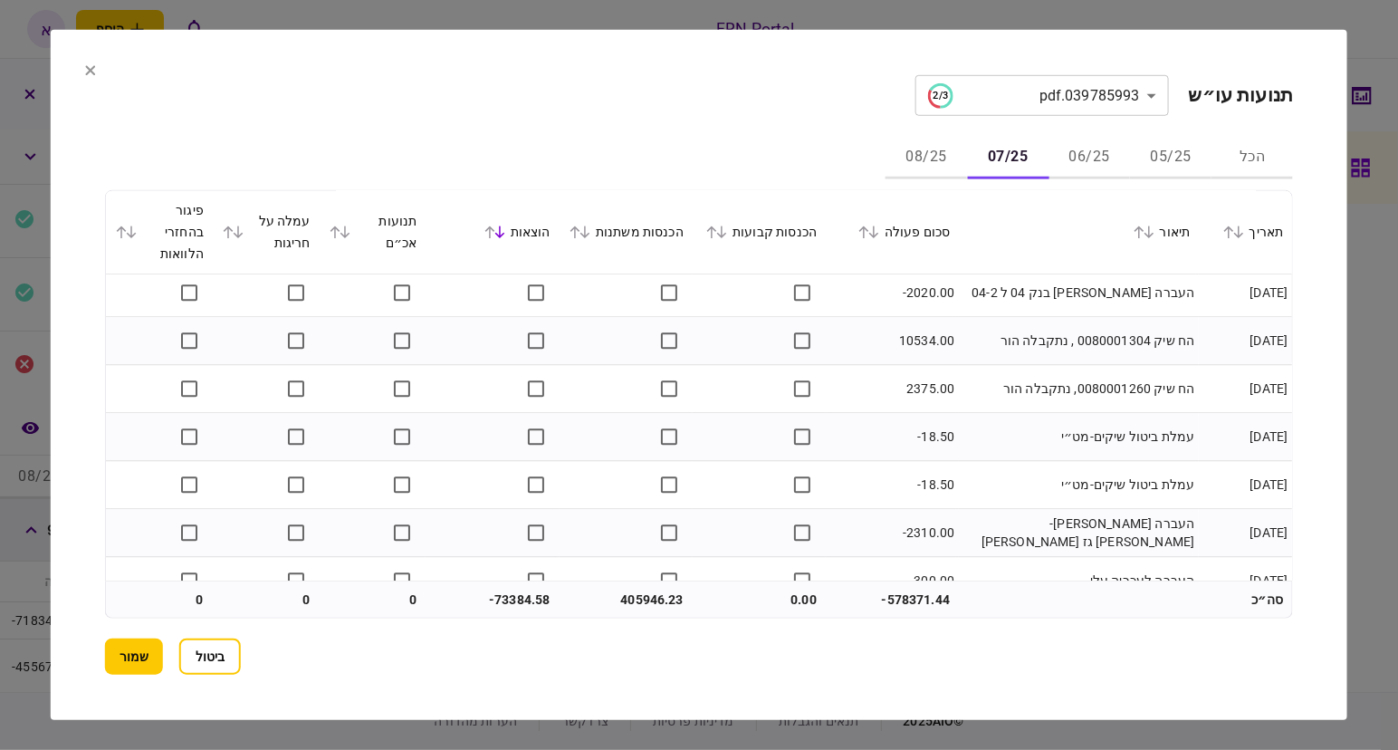
drag, startPoint x: 1397, startPoint y: 43, endPoint x: 1386, endPoint y: 30, distance: 16.7
click at [1396, 39] on div at bounding box center [699, 375] width 1398 height 750
